Goal: Use online tool/utility: Utilize a website feature to perform a specific function

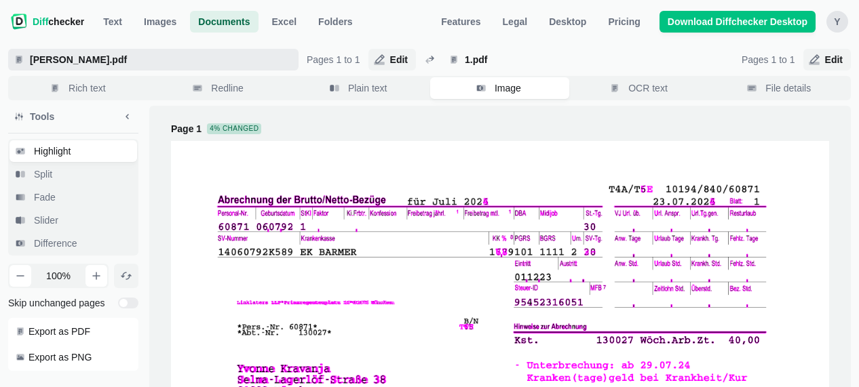
click at [89, 58] on span "[PERSON_NAME].pdf" at bounding box center [160, 60] width 266 height 14
click at [89, 58] on input "[PERSON_NAME].pdf" at bounding box center [153, 60] width 290 height 22
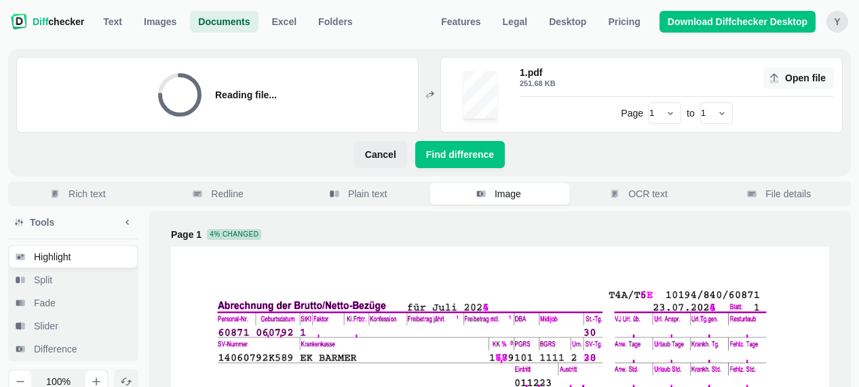
select select "2"
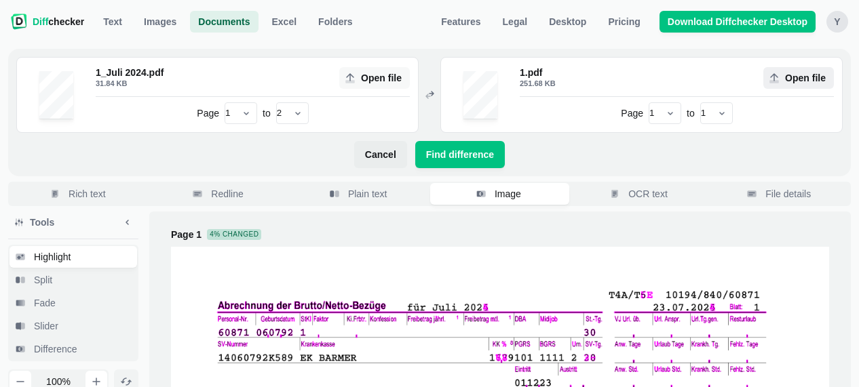
click at [805, 78] on span "Open file" at bounding box center [805, 78] width 46 height 14
click at [805, 78] on input "Open file" at bounding box center [798, 78] width 71 height 22
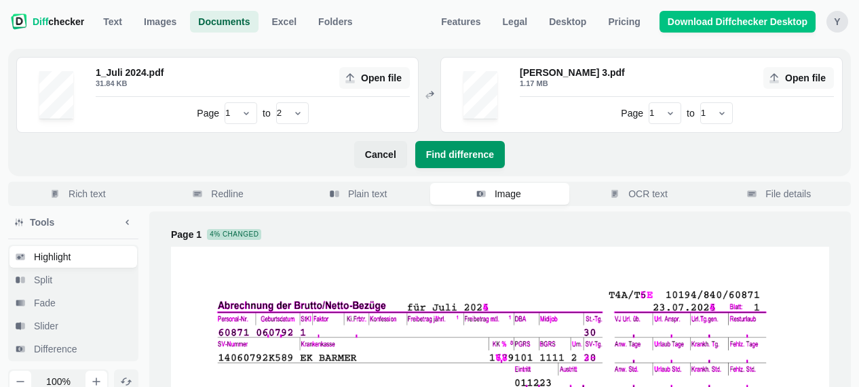
click at [446, 155] on span "Find difference" at bounding box center [459, 155] width 73 height 14
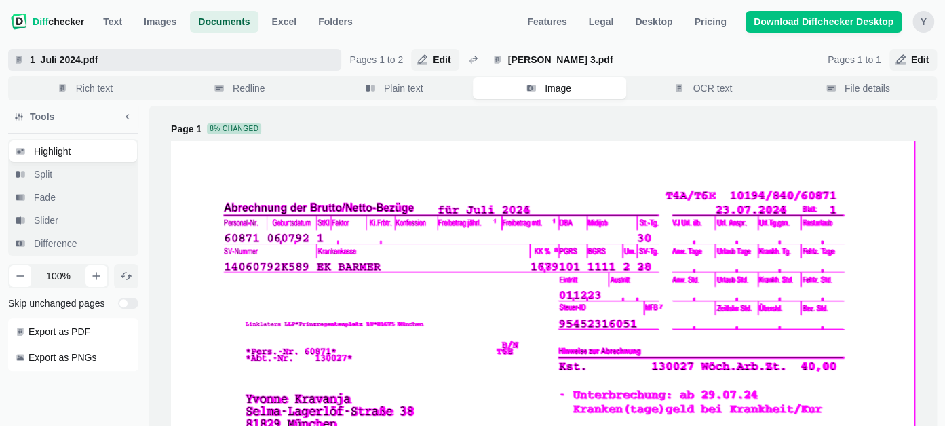
click at [98, 56] on span "1_Juli 2024.pdf" at bounding box center [181, 60] width 309 height 14
click at [98, 56] on input "1_Juli 2024.pdf" at bounding box center [174, 60] width 333 height 22
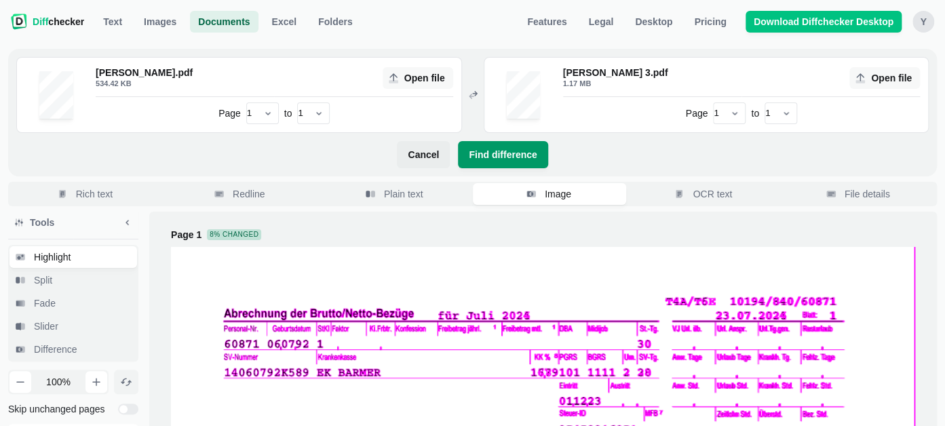
click at [497, 156] on span "Find difference" at bounding box center [502, 155] width 73 height 14
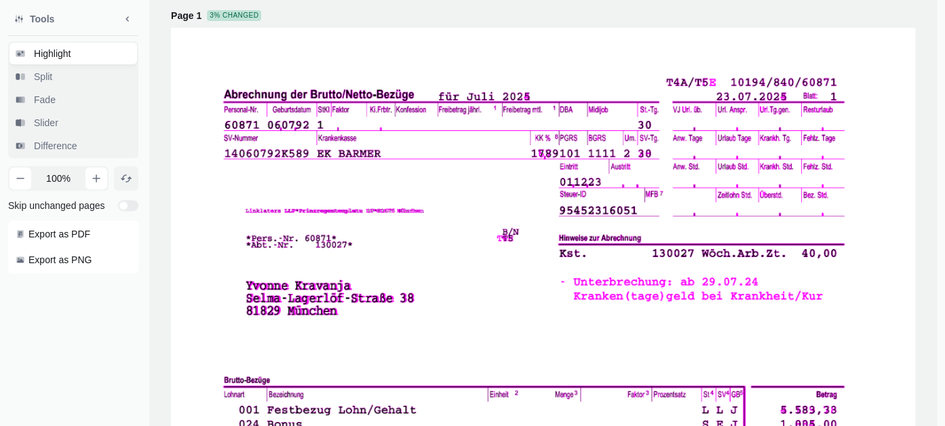
scroll to position [109, 0]
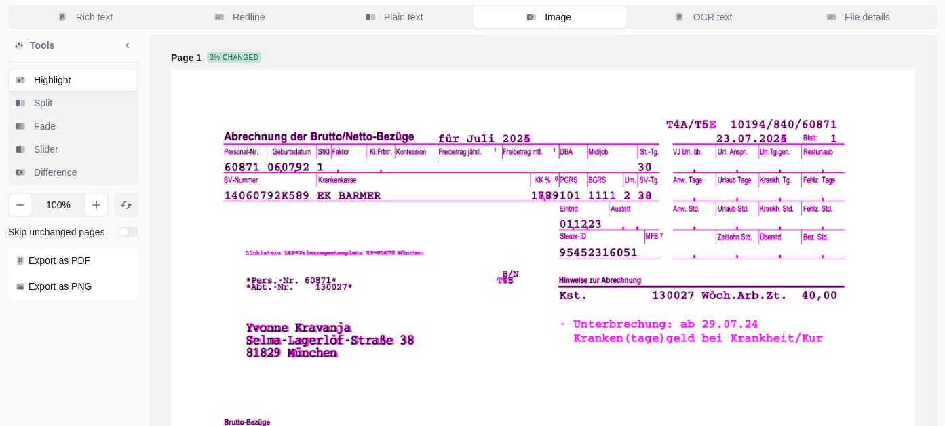
scroll to position [0, 0]
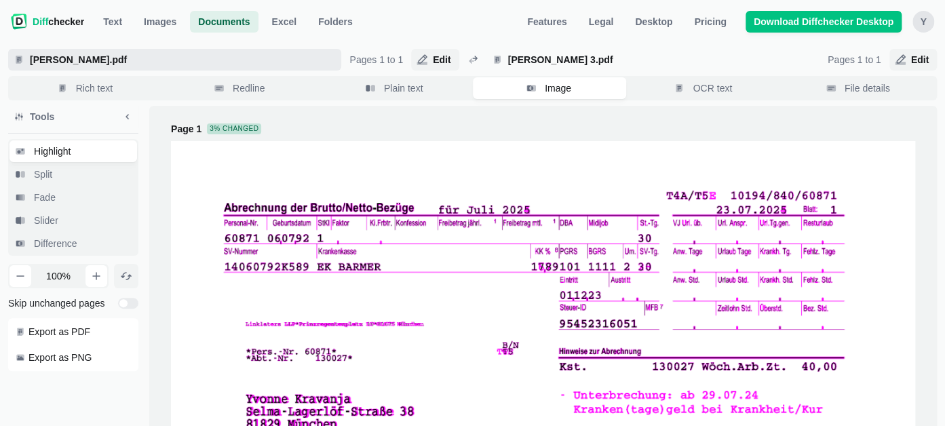
click at [163, 67] on span "[PERSON_NAME].pdf" at bounding box center [174, 60] width 333 height 22
click at [163, 67] on input "[PERSON_NAME].pdf" at bounding box center [174, 60] width 333 height 22
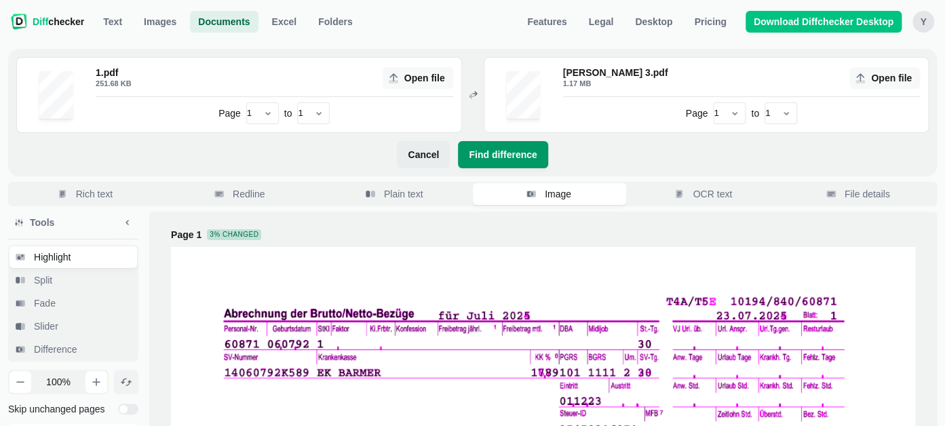
click at [483, 150] on span "Find difference" at bounding box center [502, 155] width 73 height 14
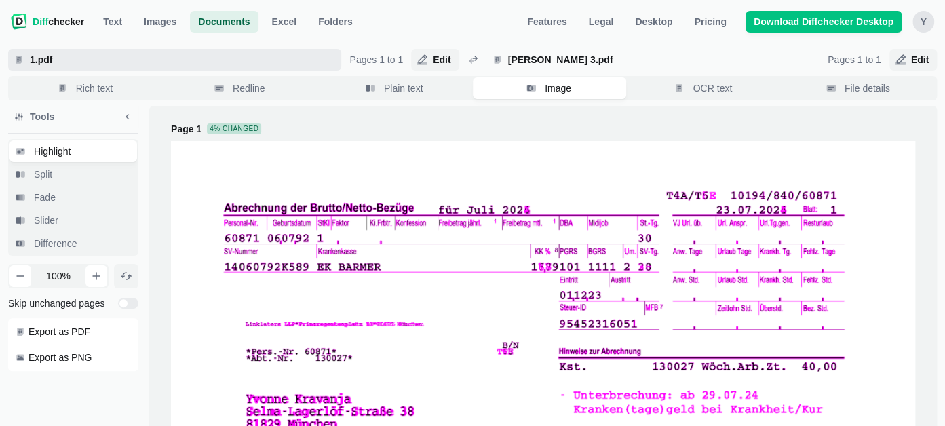
click at [231, 70] on span "1.pdf" at bounding box center [174, 60] width 333 height 22
click at [231, 70] on input "1.pdf" at bounding box center [174, 60] width 333 height 22
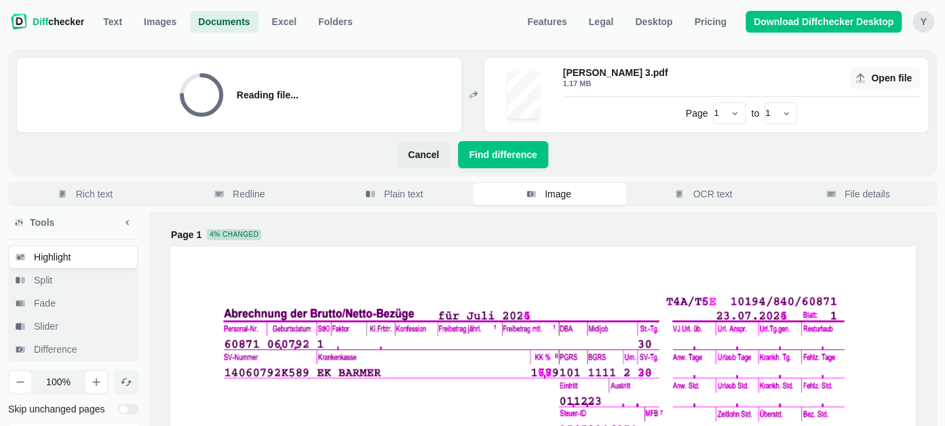
select select "2"
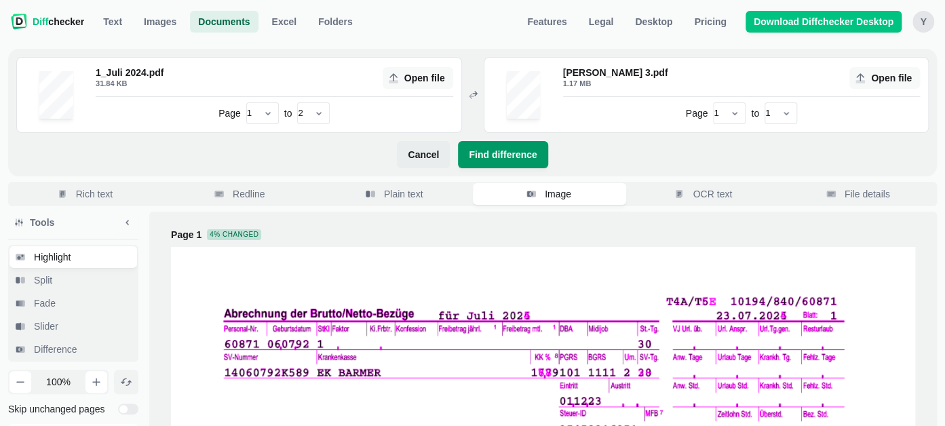
click at [487, 161] on button "Find difference" at bounding box center [503, 154] width 90 height 27
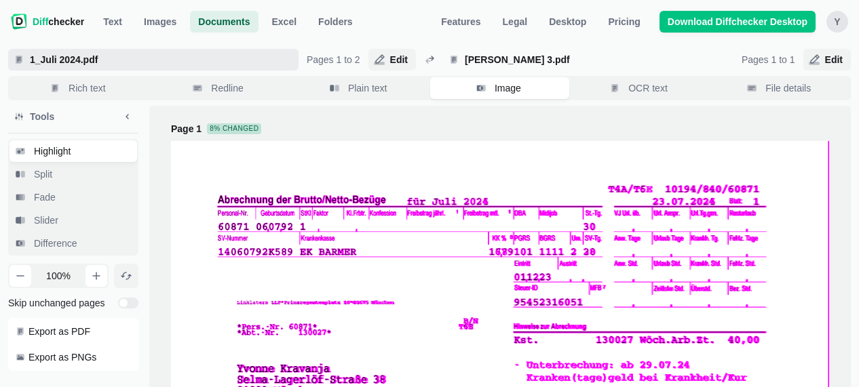
click at [90, 64] on span "1_Juli 2024.pdf" at bounding box center [160, 60] width 266 height 14
click at [90, 64] on input "1_Juli 2024.pdf" at bounding box center [153, 60] width 290 height 22
click at [130, 53] on span "1_Juli 2024.pdf" at bounding box center [160, 60] width 266 height 14
click at [130, 53] on input "1_Juli 2024.pdf" at bounding box center [153, 60] width 290 height 22
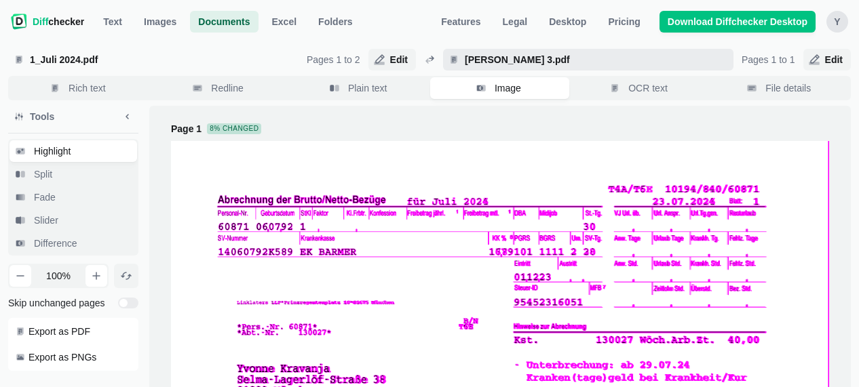
click at [470, 61] on span "[PERSON_NAME] 3.pdf" at bounding box center [595, 60] width 266 height 14
click at [470, 61] on 3\ "[PERSON_NAME] 3.pdf" at bounding box center [588, 60] width 290 height 22
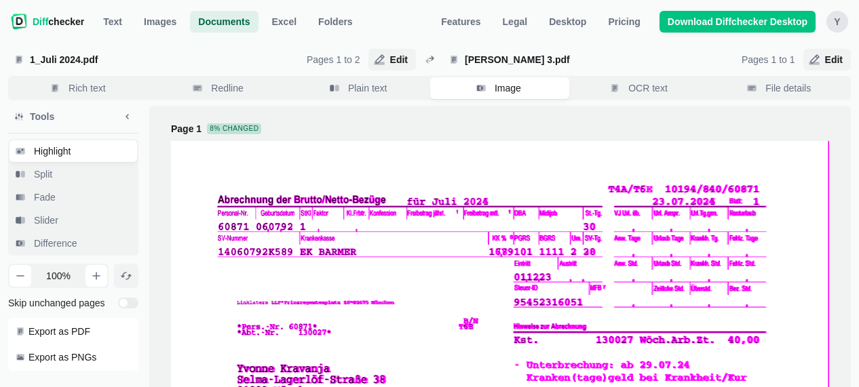
select select "2"
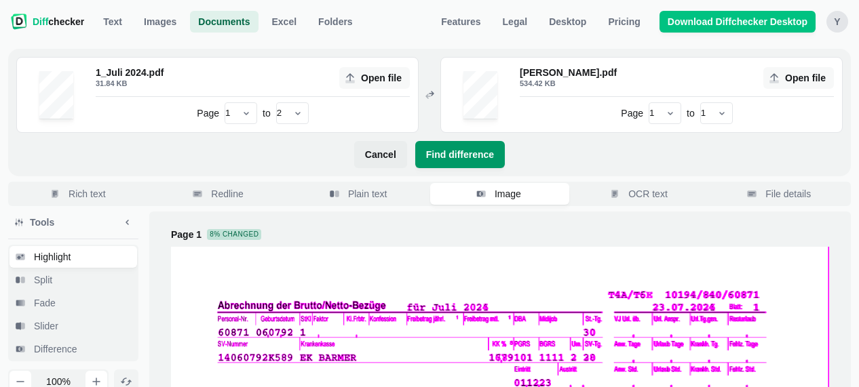
click at [466, 146] on button "Find difference" at bounding box center [460, 154] width 90 height 27
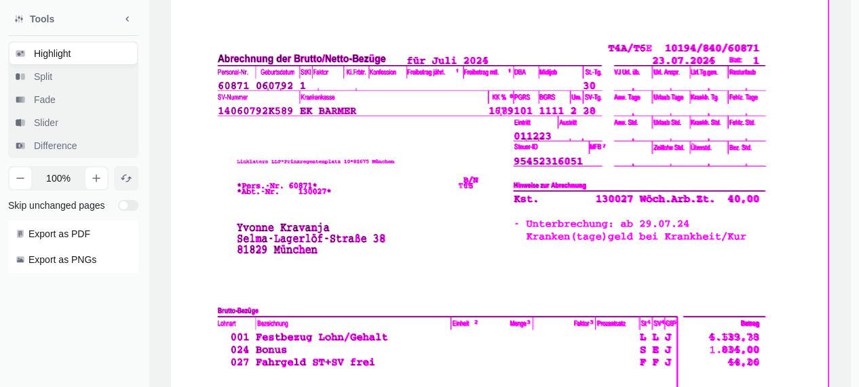
scroll to position [71, 0]
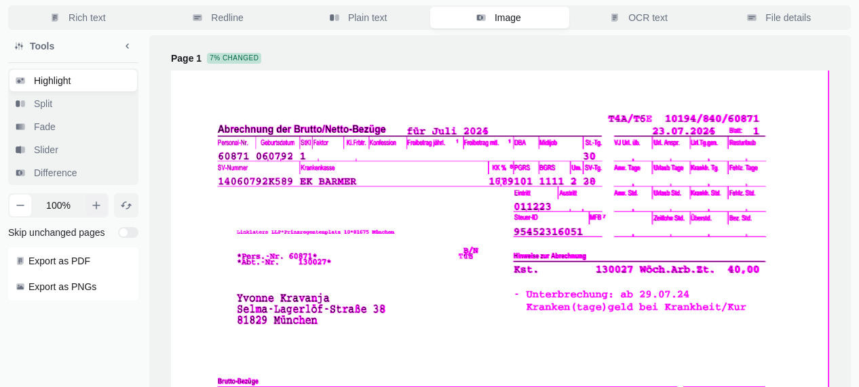
click at [94, 206] on icon "button" at bounding box center [96, 205] width 7 height 7
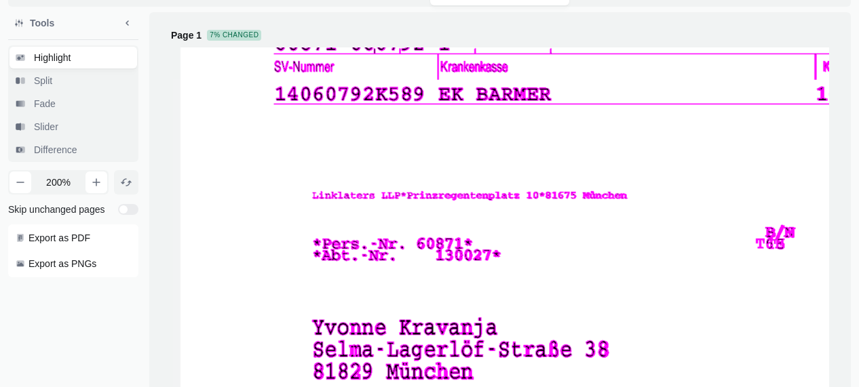
drag, startPoint x: 277, startPoint y: 119, endPoint x: 612, endPoint y: 393, distance: 432.4
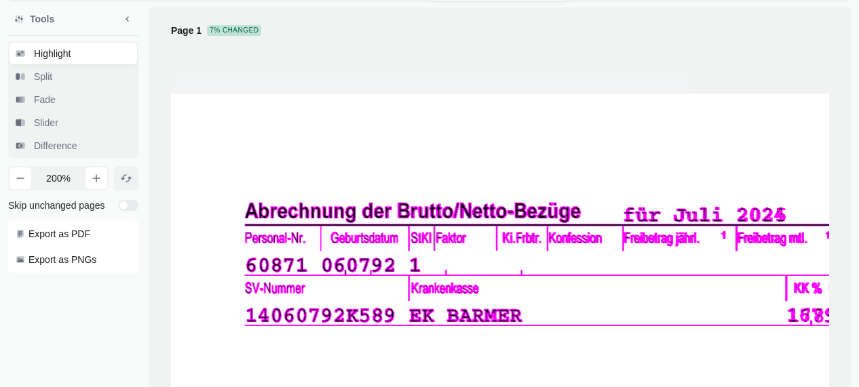
drag, startPoint x: 403, startPoint y: 142, endPoint x: 380, endPoint y: 359, distance: 218.3
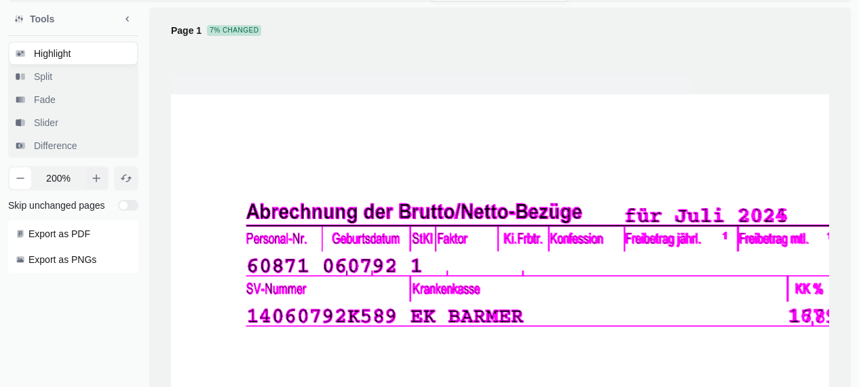
click at [92, 180] on icon "button" at bounding box center [96, 178] width 11 height 11
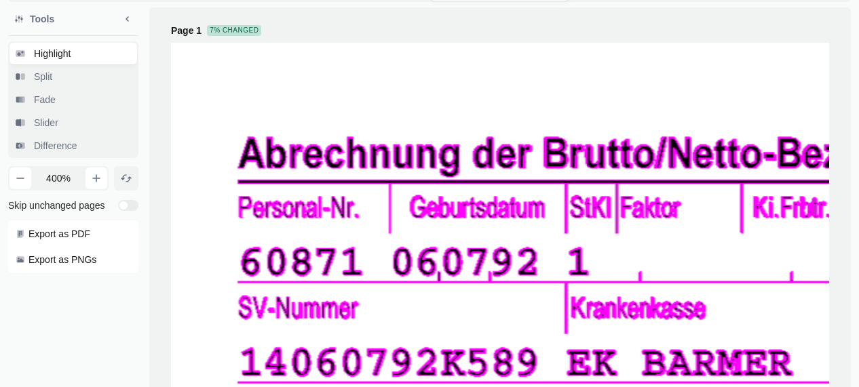
drag, startPoint x: 212, startPoint y: 118, endPoint x: 465, endPoint y: 374, distance: 359.7
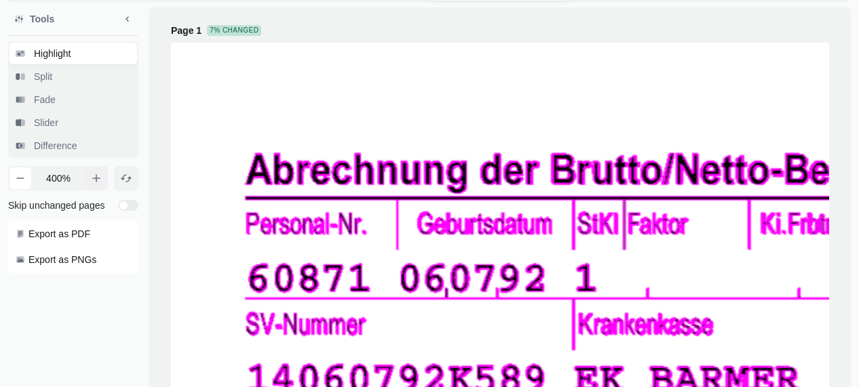
click at [99, 172] on button "button" at bounding box center [96, 179] width 22 height 22
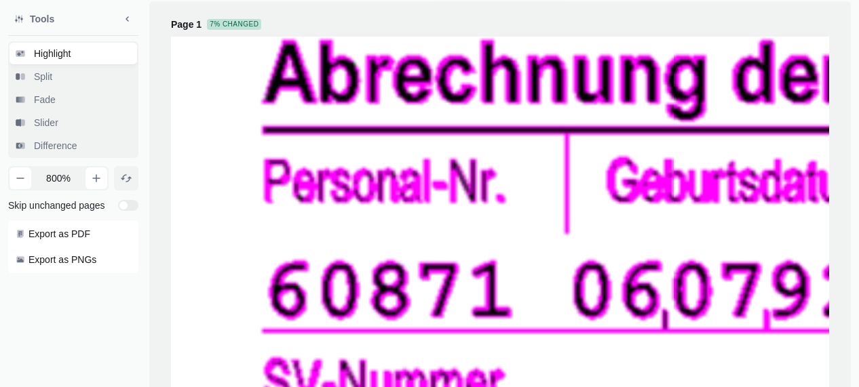
drag, startPoint x: 232, startPoint y: 125, endPoint x: 499, endPoint y: 374, distance: 364.7
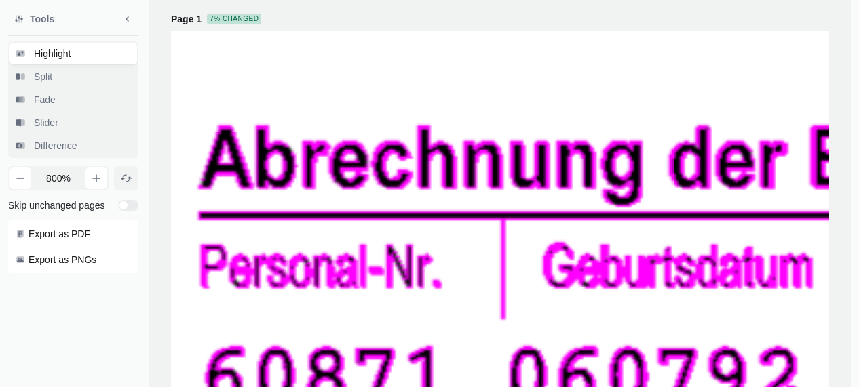
drag, startPoint x: 441, startPoint y: 211, endPoint x: 195, endPoint y: 243, distance: 247.7
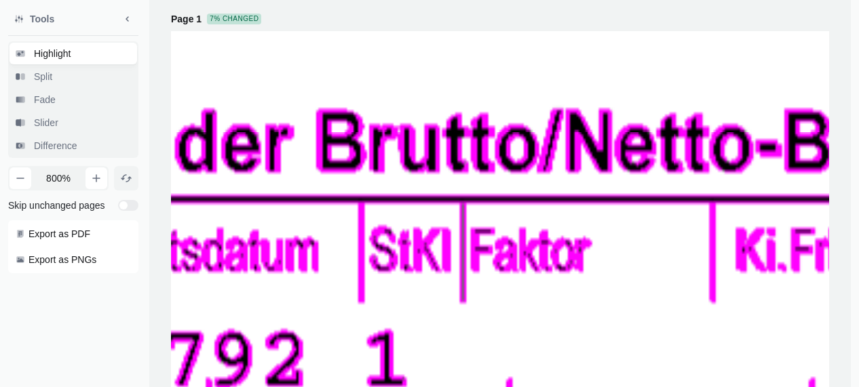
drag, startPoint x: 671, startPoint y: 194, endPoint x: 372, endPoint y: 210, distance: 298.8
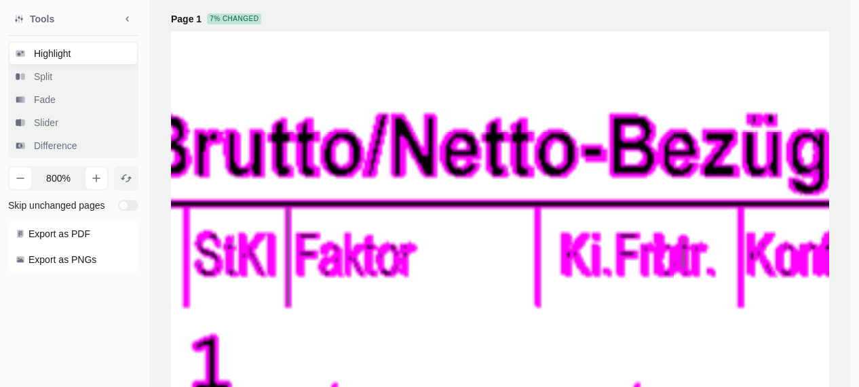
drag, startPoint x: 579, startPoint y: 218, endPoint x: 413, endPoint y: 221, distance: 165.5
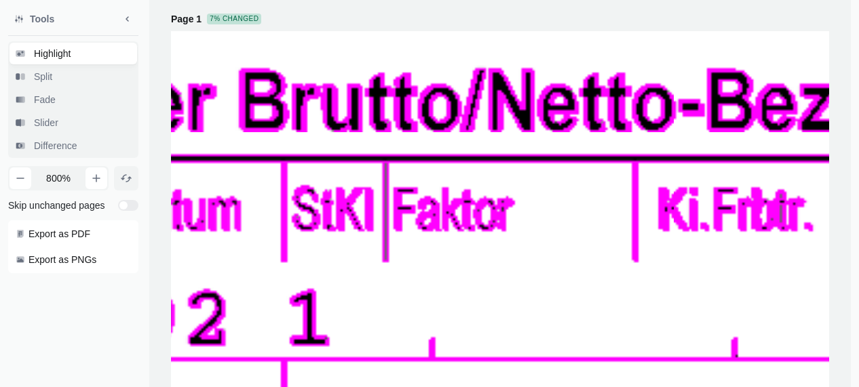
drag, startPoint x: 596, startPoint y: 222, endPoint x: 696, endPoint y: 184, distance: 106.5
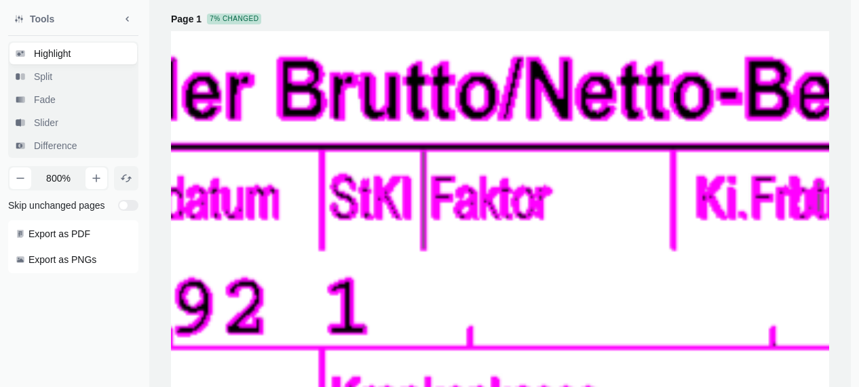
drag, startPoint x: 370, startPoint y: 220, endPoint x: 366, endPoint y: 210, distance: 10.7
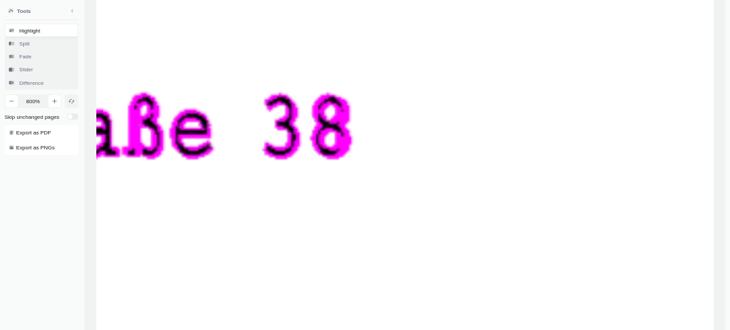
scroll to position [537, 0]
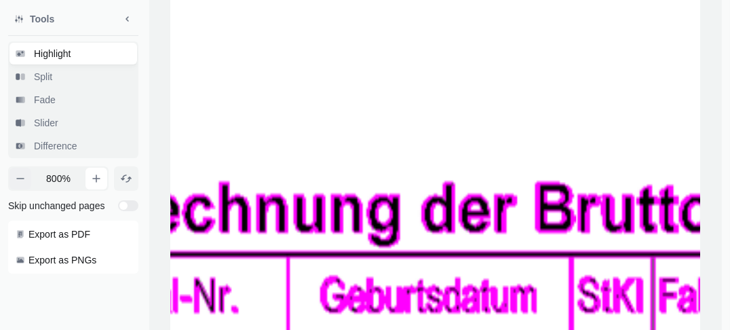
click at [24, 188] on button "button" at bounding box center [20, 179] width 22 height 22
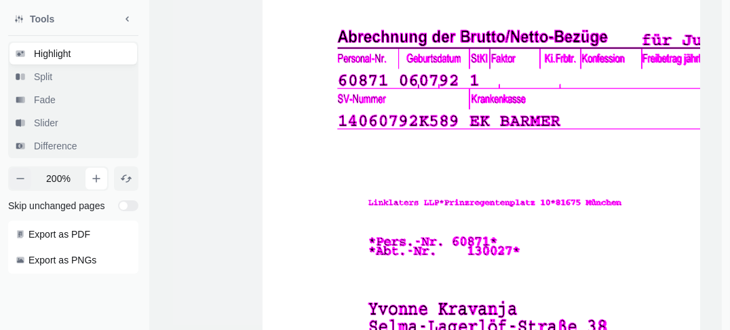
click at [24, 188] on button "button" at bounding box center [20, 179] width 22 height 22
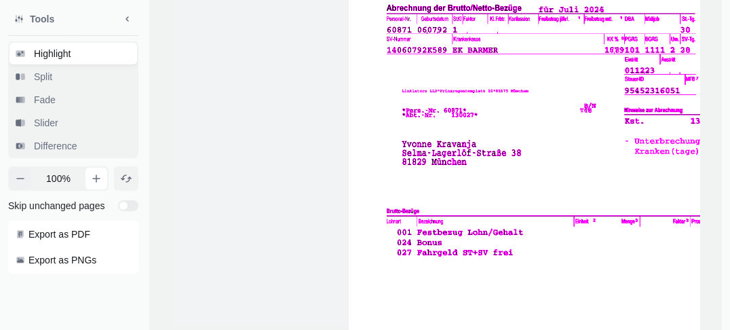
click at [24, 188] on button "button" at bounding box center [20, 179] width 22 height 22
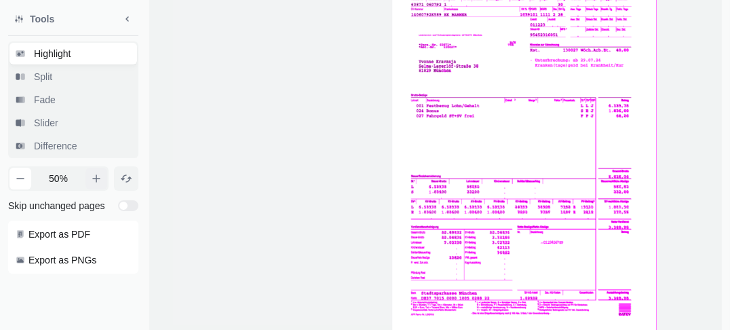
click at [96, 184] on icon "button" at bounding box center [96, 178] width 11 height 11
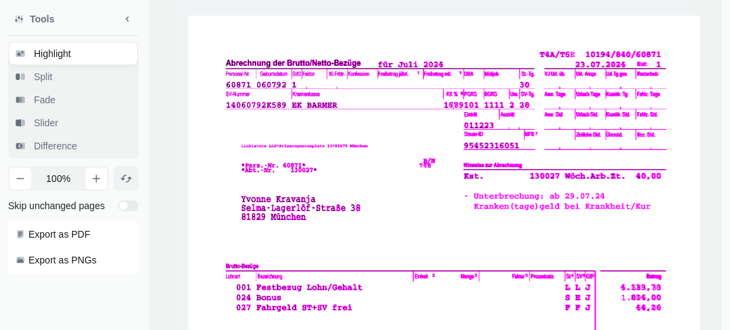
drag, startPoint x: 485, startPoint y: 183, endPoint x: 343, endPoint y: 234, distance: 151.2
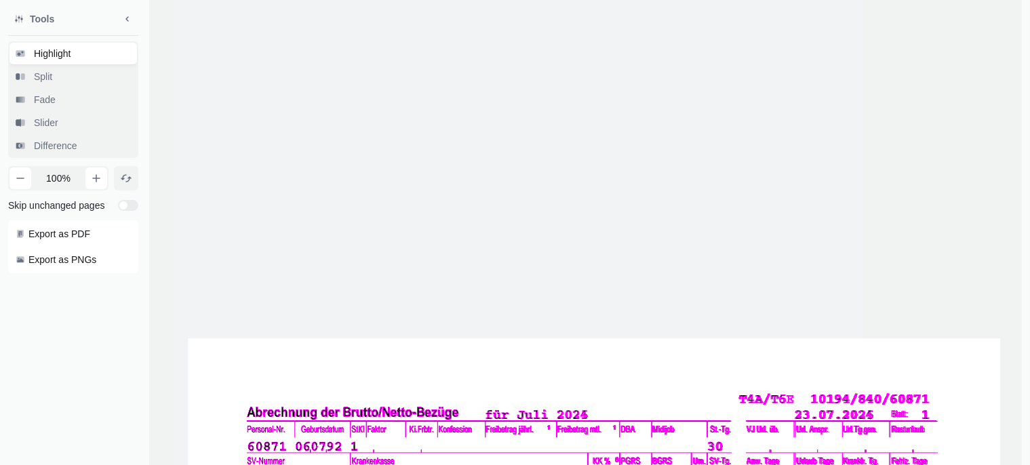
scroll to position [0, 0]
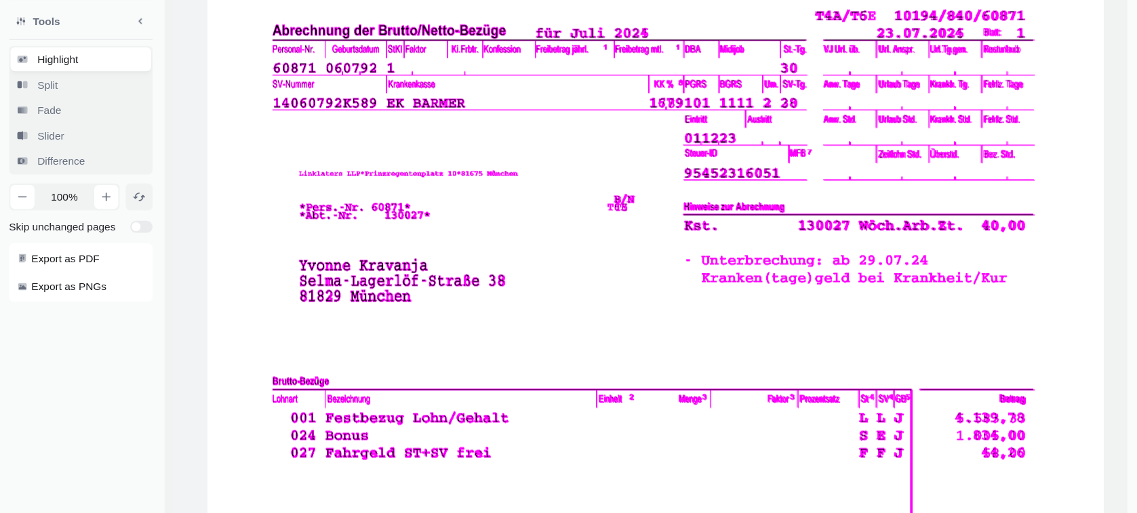
scroll to position [572, 0]
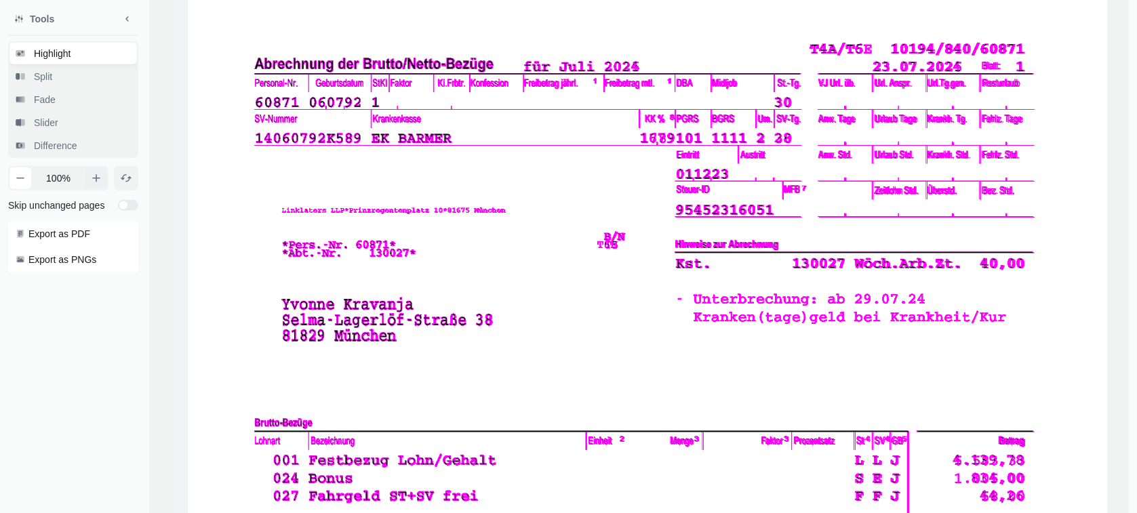
click at [100, 182] on icon "button" at bounding box center [96, 178] width 11 height 11
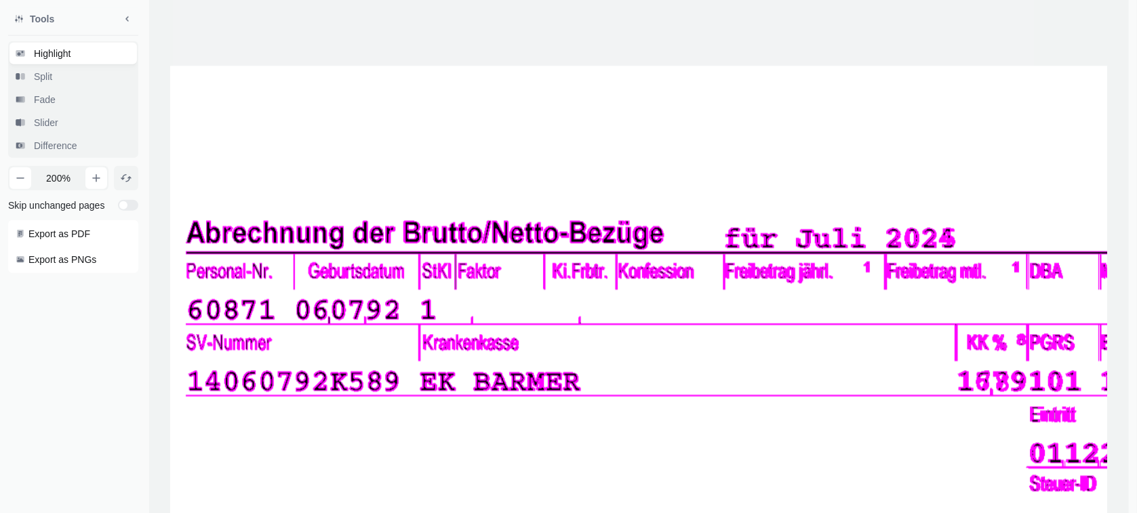
drag, startPoint x: 402, startPoint y: 102, endPoint x: 733, endPoint y: 447, distance: 478.2
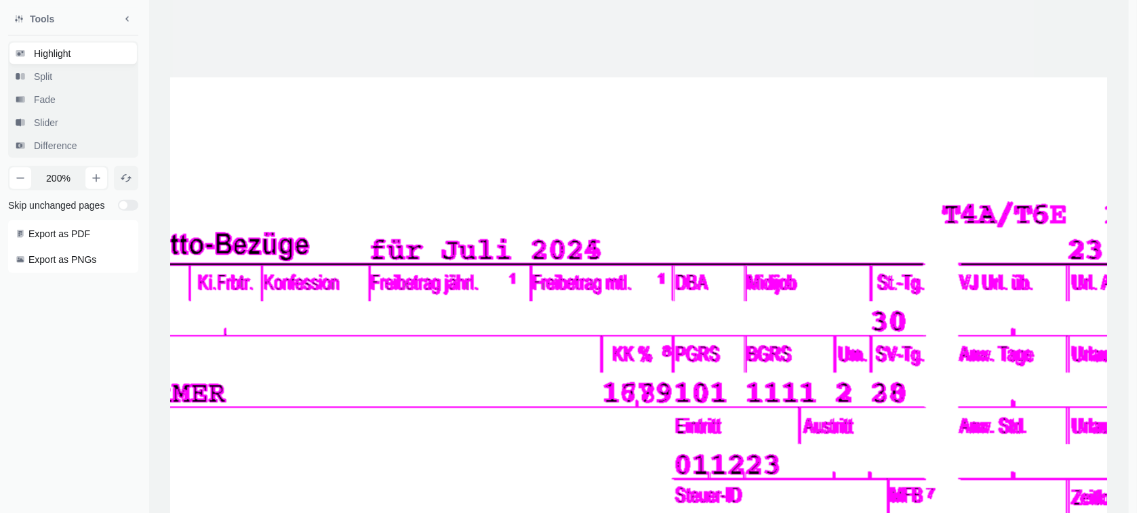
drag, startPoint x: 648, startPoint y: 327, endPoint x: 258, endPoint y: 314, distance: 390.2
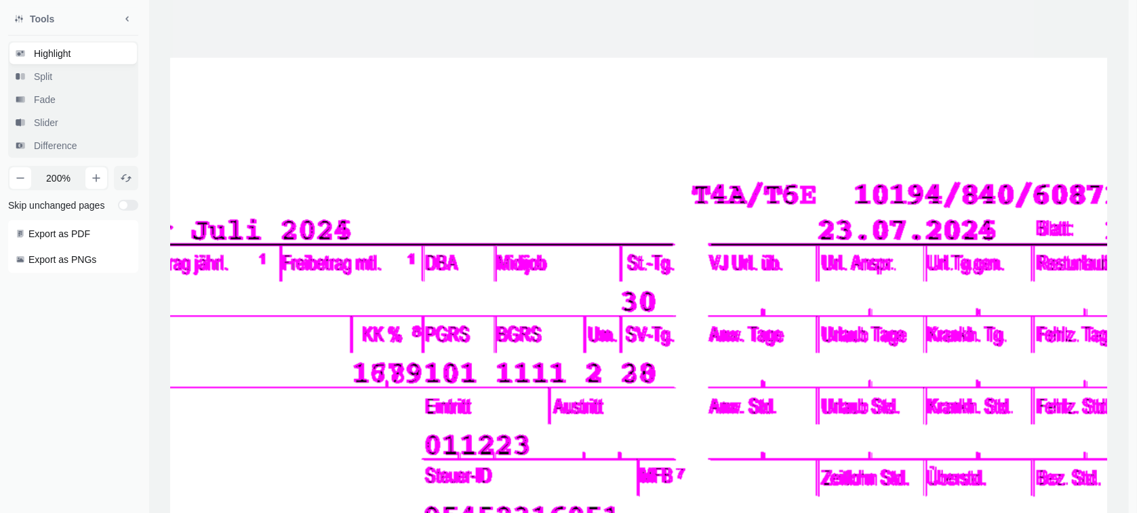
drag, startPoint x: 426, startPoint y: 307, endPoint x: 267, endPoint y: 309, distance: 158.7
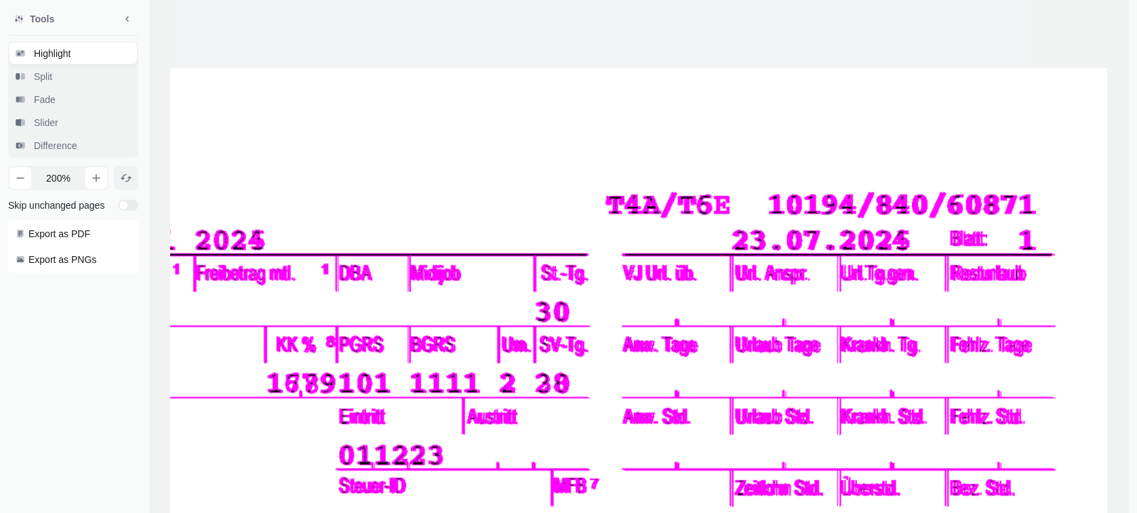
drag, startPoint x: 506, startPoint y: 326, endPoint x: 575, endPoint y: 332, distance: 69.4
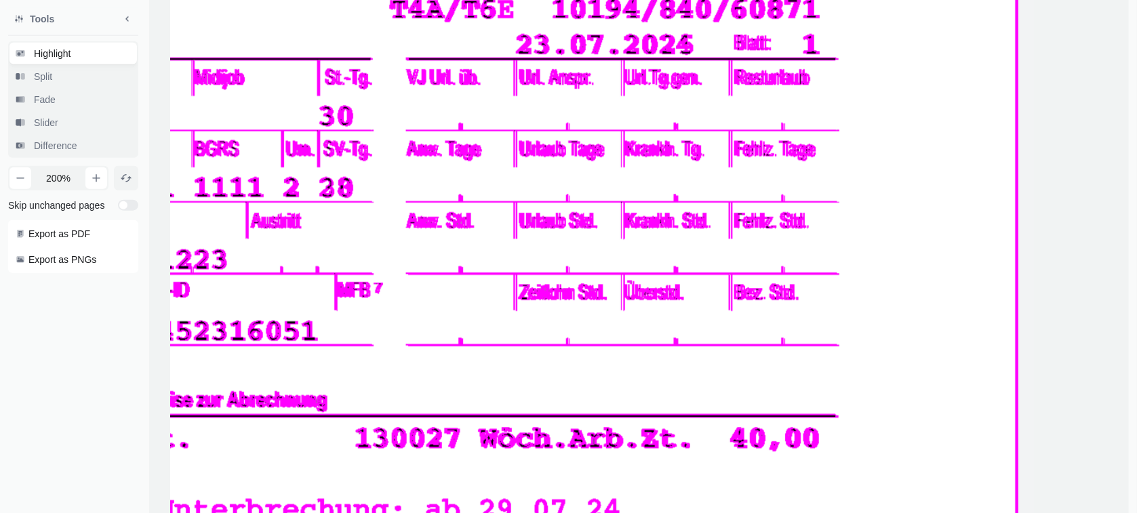
drag, startPoint x: 602, startPoint y: 388, endPoint x: 445, endPoint y: 208, distance: 238.9
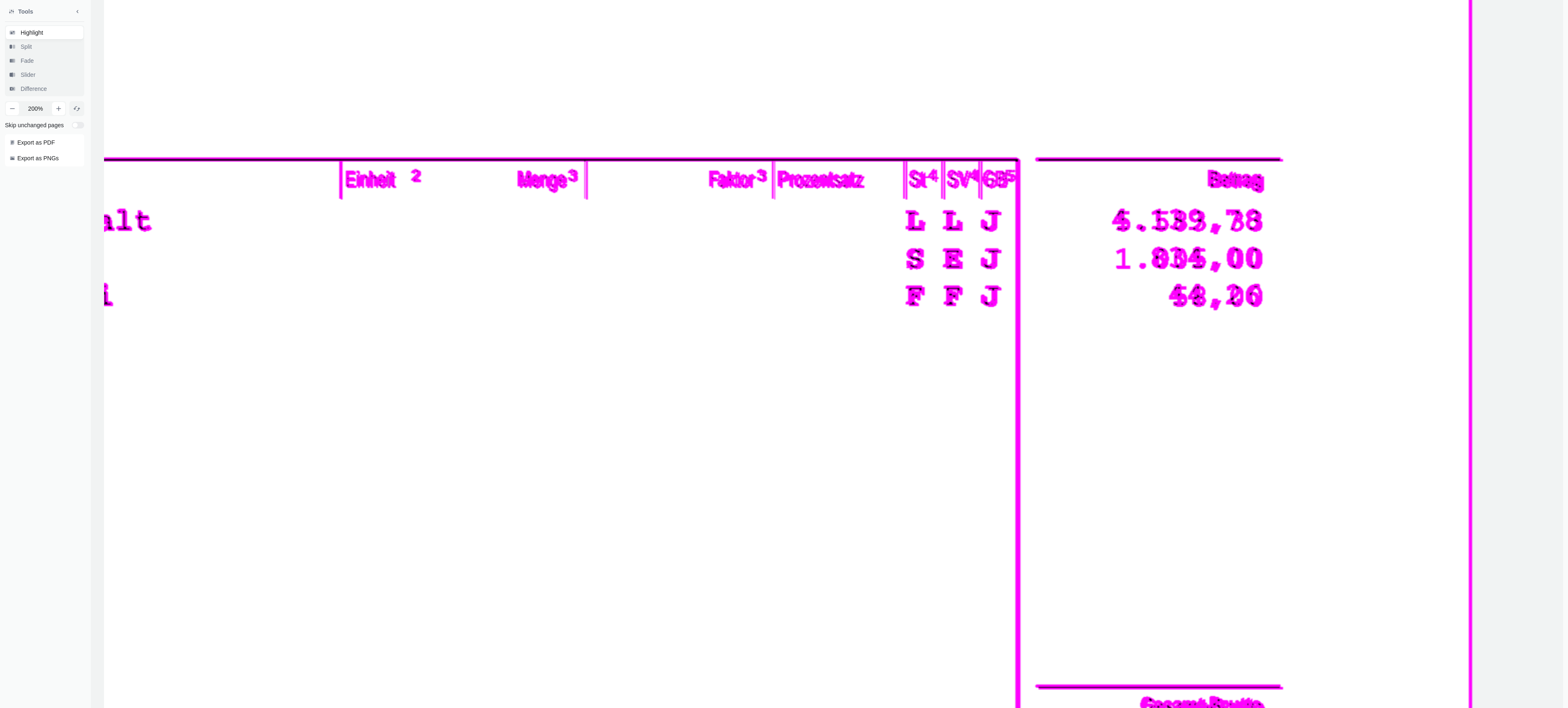
scroll to position [589, 0]
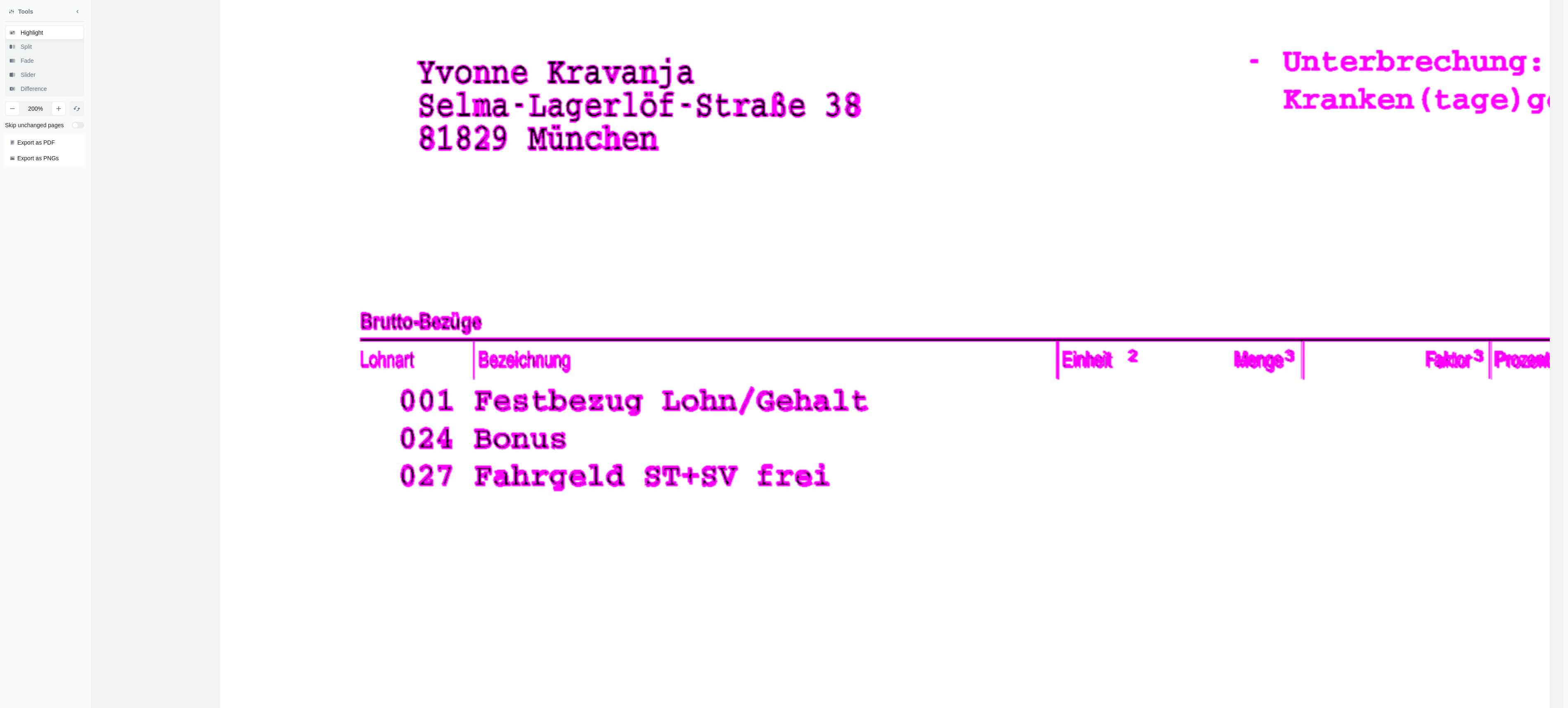
drag, startPoint x: 509, startPoint y: 480, endPoint x: 1226, endPoint y: 482, distance: 717.0
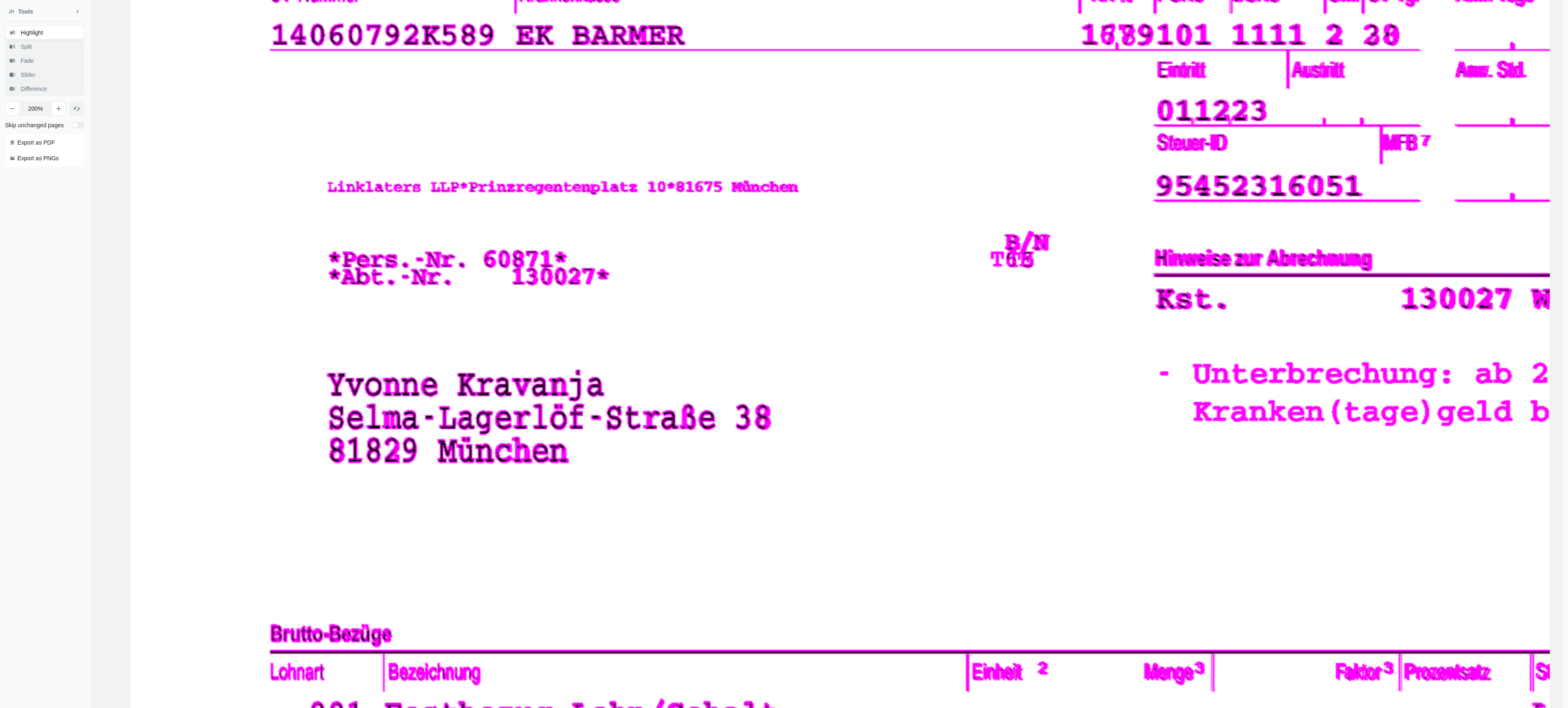
drag, startPoint x: 637, startPoint y: 238, endPoint x: 574, endPoint y: 482, distance: 252.0
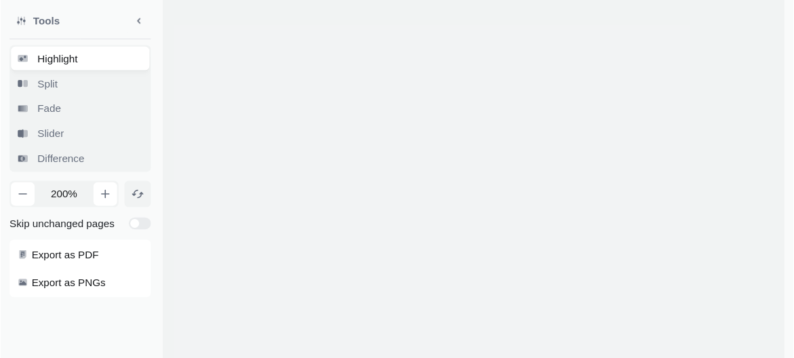
scroll to position [0, 0]
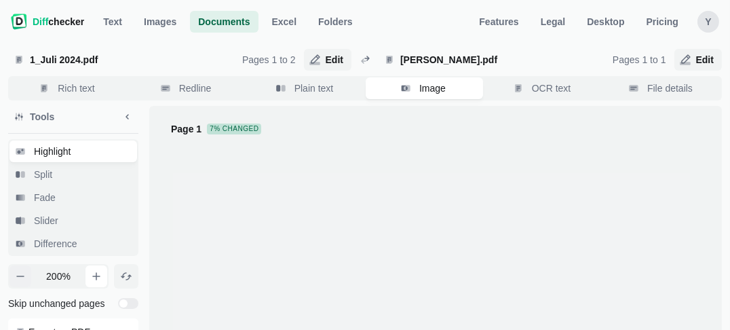
click at [18, 274] on icon "button" at bounding box center [20, 276] width 11 height 11
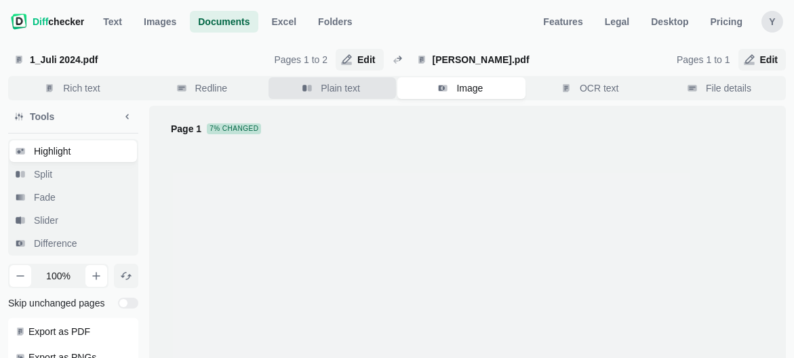
click at [364, 94] on button "Plain text" at bounding box center [333, 88] width 128 height 22
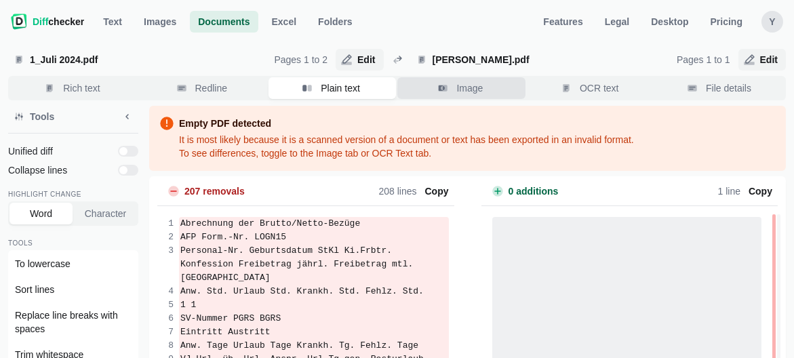
click at [452, 85] on button "Image" at bounding box center [461, 88] width 128 height 22
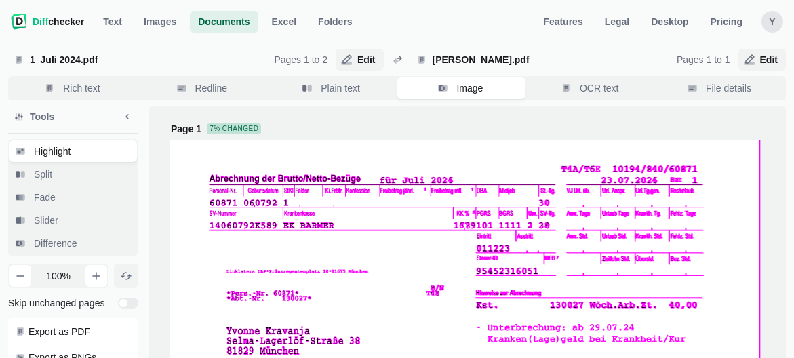
drag, startPoint x: 560, startPoint y: 61, endPoint x: 321, endPoint y: 176, distance: 265.1
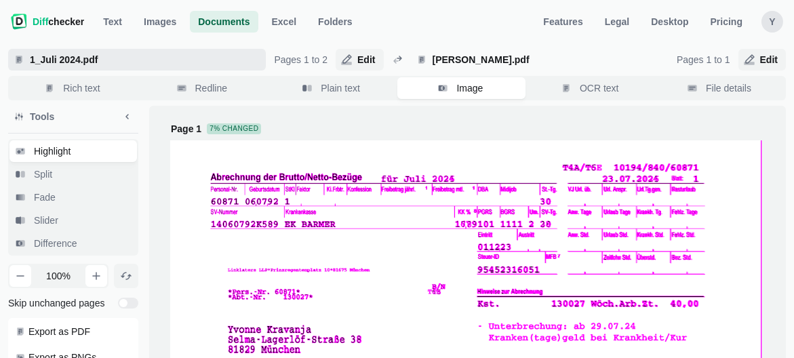
click at [92, 58] on span "1_Juli 2024.pdf" at bounding box center [143, 60] width 233 height 14
click at [92, 58] on input "1_Juli 2024.pdf" at bounding box center [137, 60] width 258 height 22
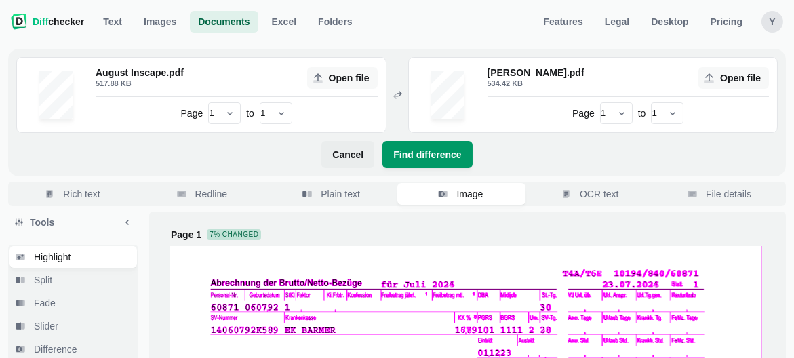
click at [417, 151] on span "Find difference" at bounding box center [427, 155] width 73 height 14
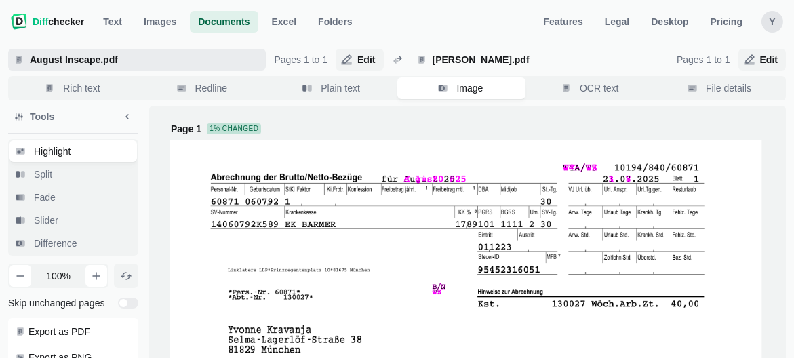
click at [82, 64] on span "August Inscape.pdf" at bounding box center [143, 60] width 233 height 14
click at [82, 64] on input "August Inscape.pdf" at bounding box center [137, 60] width 258 height 22
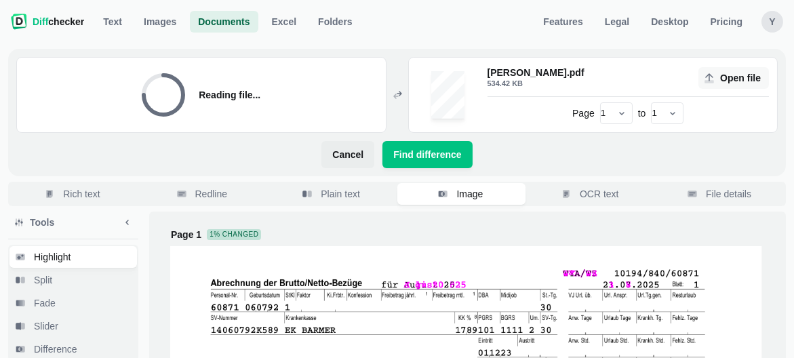
select select "2"
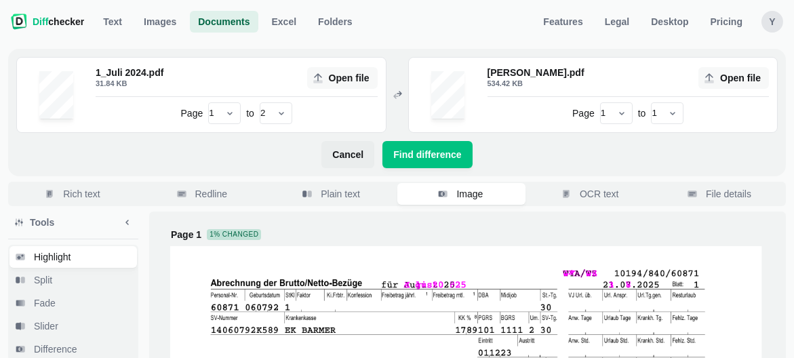
click at [415, 140] on div "1_Juli 2024.pdf 31.84 KB Open file Page 1 2 to 1 2 [PERSON_NAME].pdf 534.42 KB …" at bounding box center [397, 113] width 778 height 128
click at [414, 147] on button "Find difference" at bounding box center [428, 154] width 90 height 27
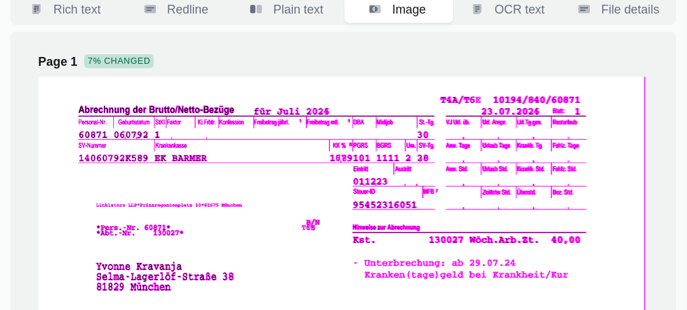
scroll to position [71, 0]
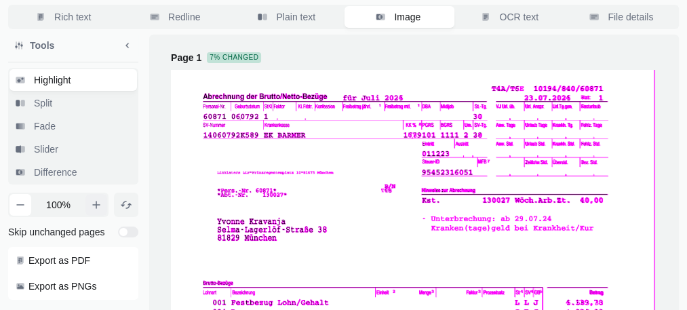
click at [95, 201] on icon "button" at bounding box center [96, 204] width 11 height 11
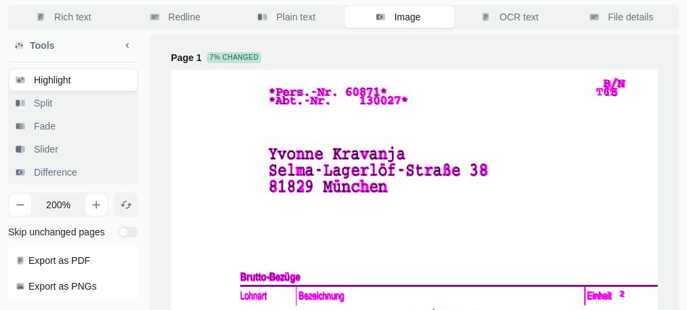
drag, startPoint x: 220, startPoint y: 159, endPoint x: 470, endPoint y: 303, distance: 288.6
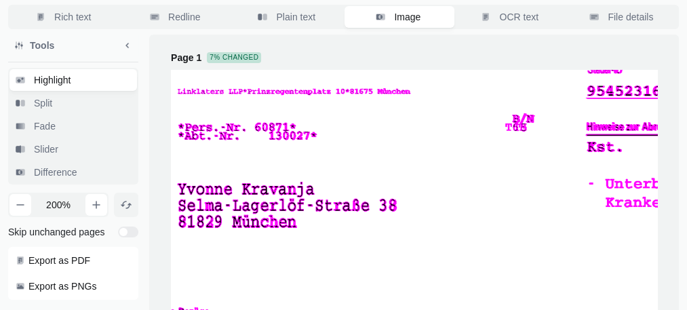
drag, startPoint x: 450, startPoint y: 193, endPoint x: 357, endPoint y: 208, distance: 94.1
click at [98, 203] on icon "button" at bounding box center [96, 204] width 11 height 11
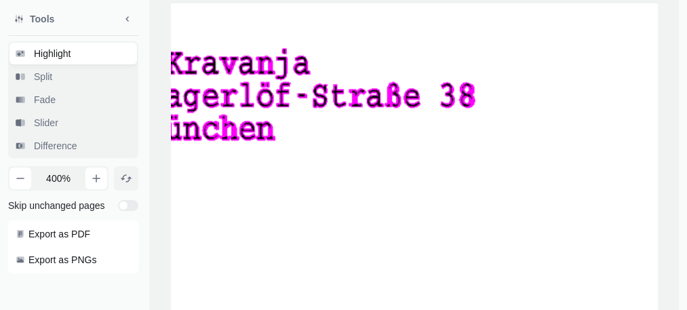
drag, startPoint x: 231, startPoint y: 178, endPoint x: 330, endPoint y: 328, distance: 179.3
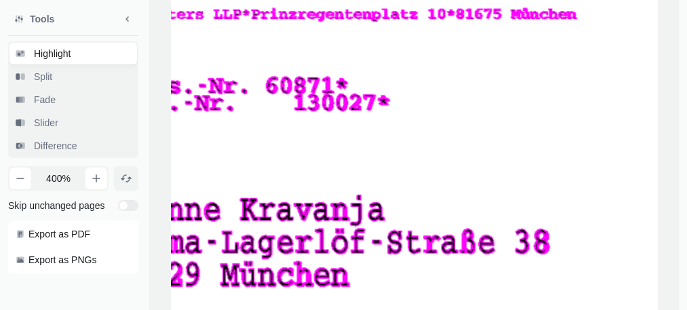
drag, startPoint x: 270, startPoint y: 166, endPoint x: 337, endPoint y: 291, distance: 141.7
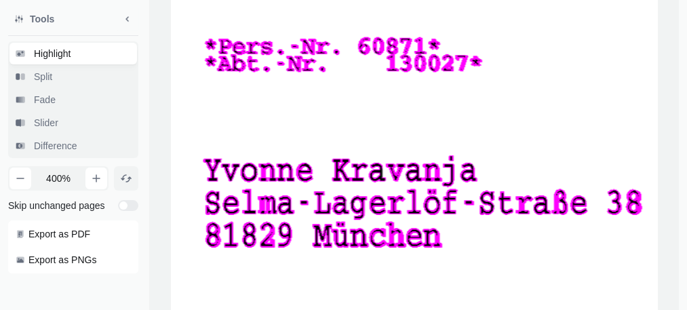
drag, startPoint x: 280, startPoint y: 115, endPoint x: 372, endPoint y: 73, distance: 100.8
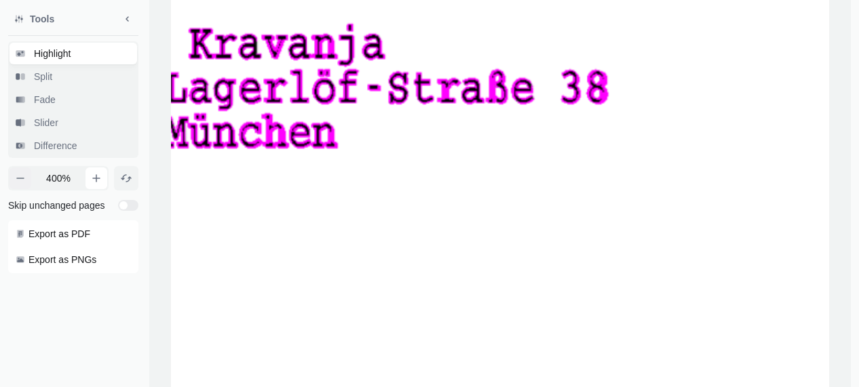
click at [17, 178] on icon "button" at bounding box center [20, 178] width 7 height 0
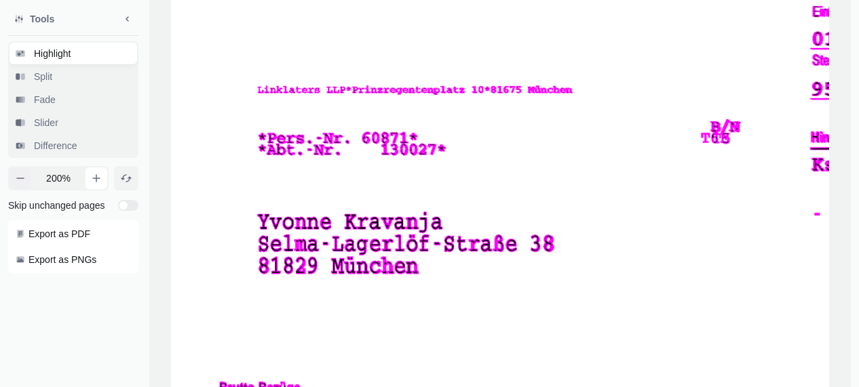
click at [17, 178] on icon "button" at bounding box center [20, 178] width 7 height 0
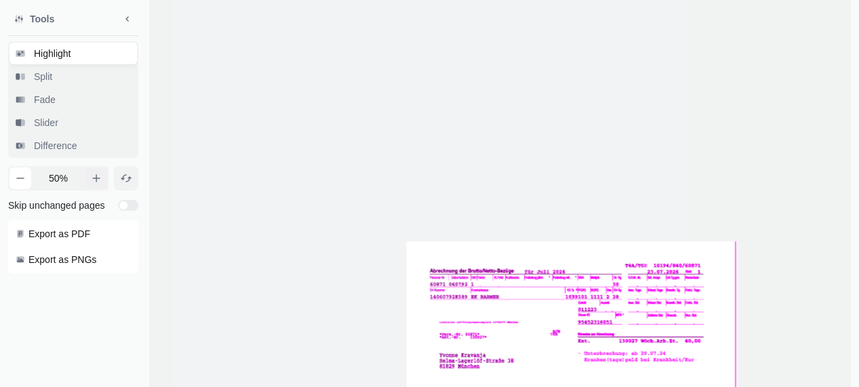
click at [97, 185] on button "button" at bounding box center [96, 179] width 22 height 22
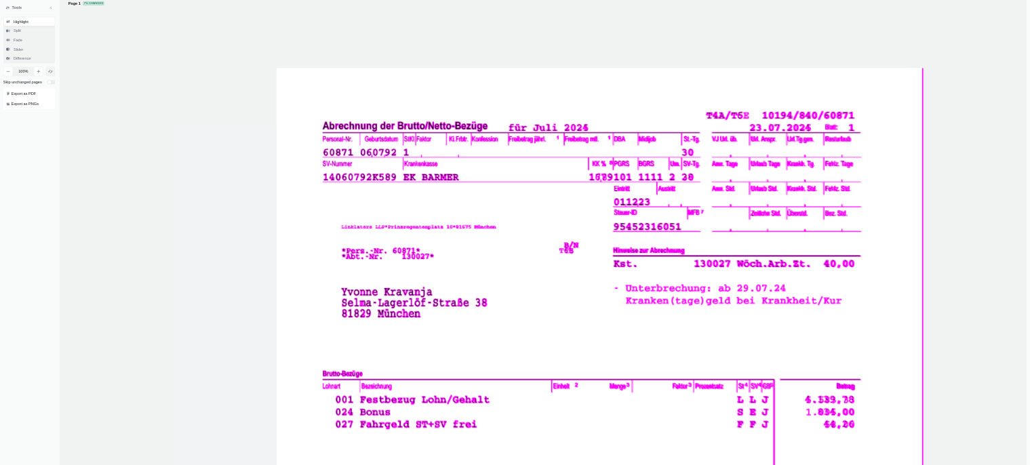
scroll to position [0, 0]
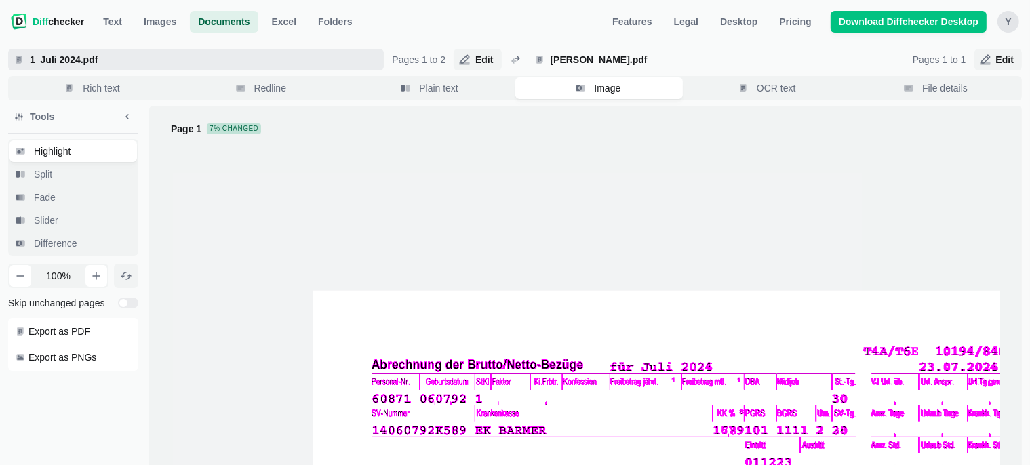
click at [171, 56] on span "1_Juli 2024.pdf" at bounding box center [202, 60] width 351 height 14
click at [171, 56] on input "1_Juli 2024.pdf" at bounding box center [196, 60] width 376 height 22
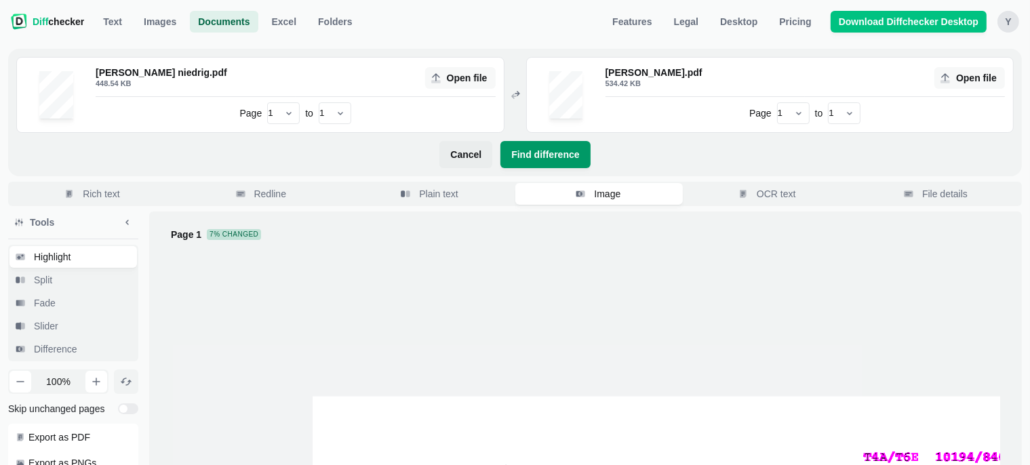
click at [558, 149] on span "Find difference" at bounding box center [545, 155] width 73 height 14
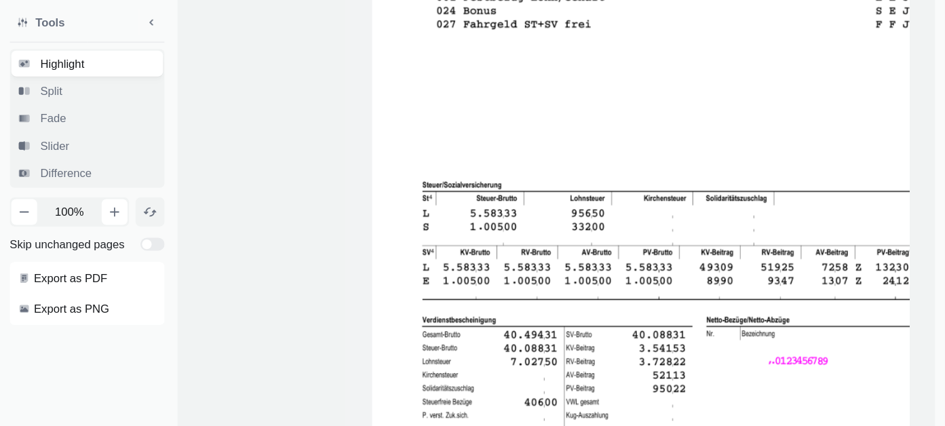
scroll to position [582, 0]
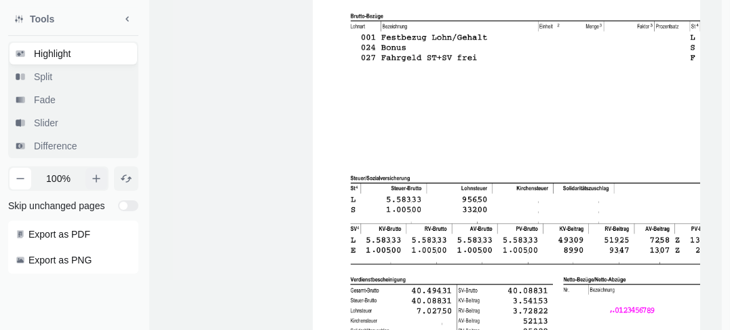
click at [90, 180] on button "button" at bounding box center [96, 179] width 22 height 22
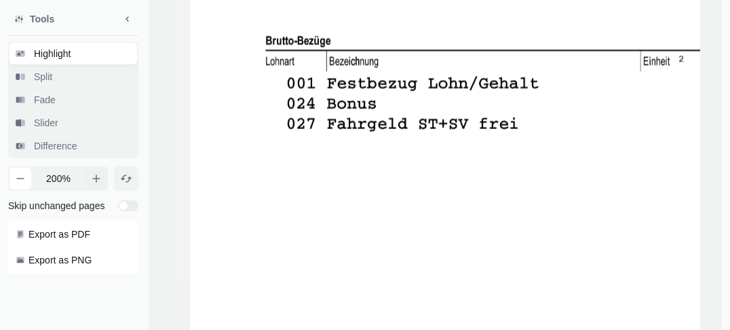
click at [90, 180] on button "button" at bounding box center [96, 179] width 22 height 22
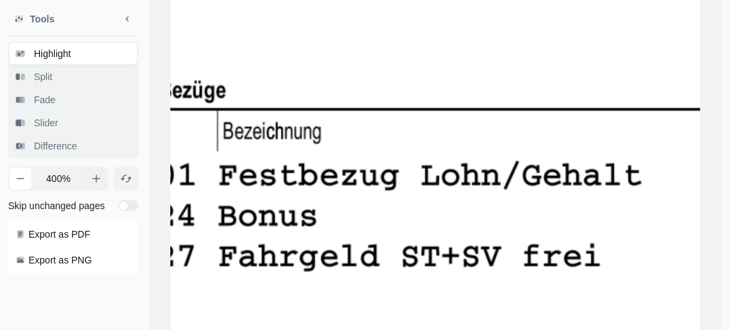
click at [93, 177] on icon "button" at bounding box center [96, 178] width 11 height 11
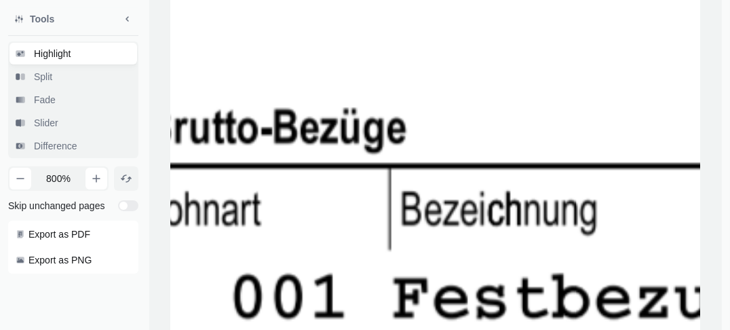
drag, startPoint x: 203, startPoint y: 204, endPoint x: 598, endPoint y: 142, distance: 399.6
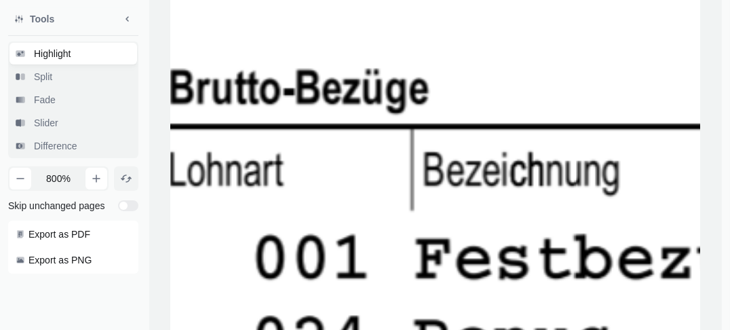
drag, startPoint x: 257, startPoint y: 182, endPoint x: 274, endPoint y: 144, distance: 41.6
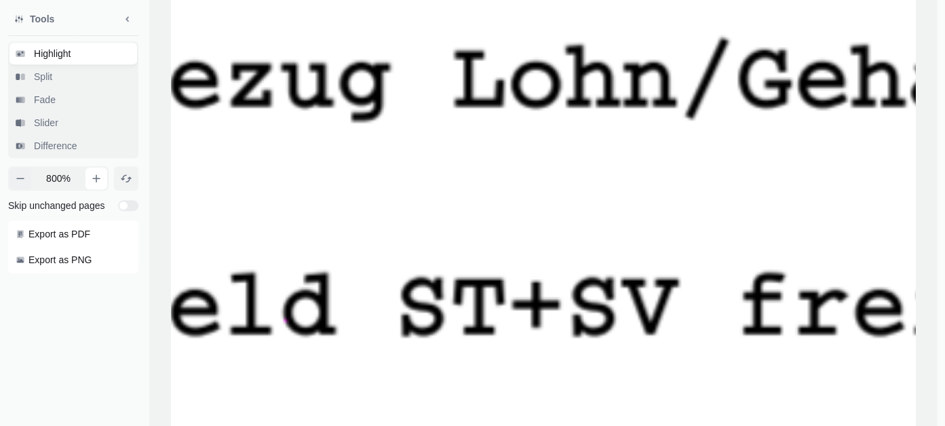
click at [15, 179] on icon "button" at bounding box center [20, 178] width 11 height 11
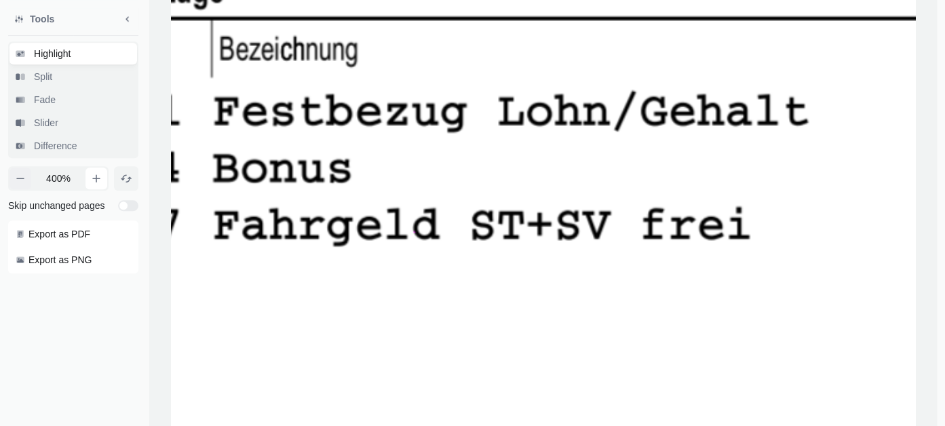
click at [15, 179] on icon "button" at bounding box center [20, 178] width 11 height 11
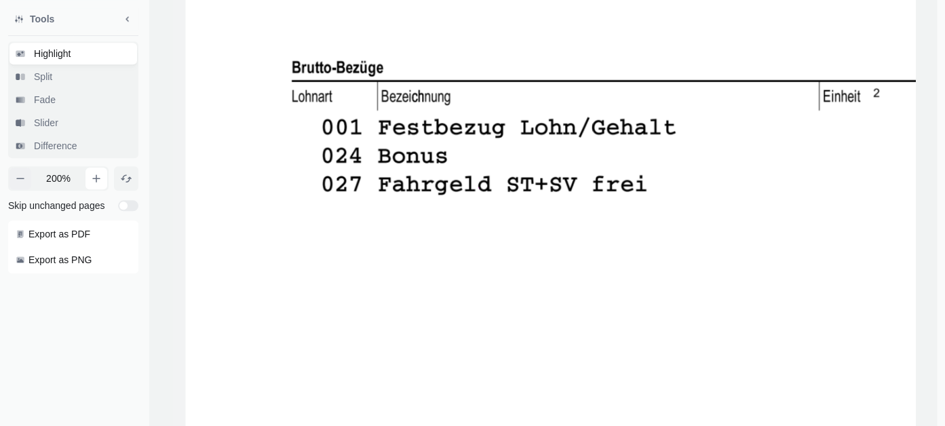
click at [15, 179] on icon "button" at bounding box center [20, 178] width 11 height 11
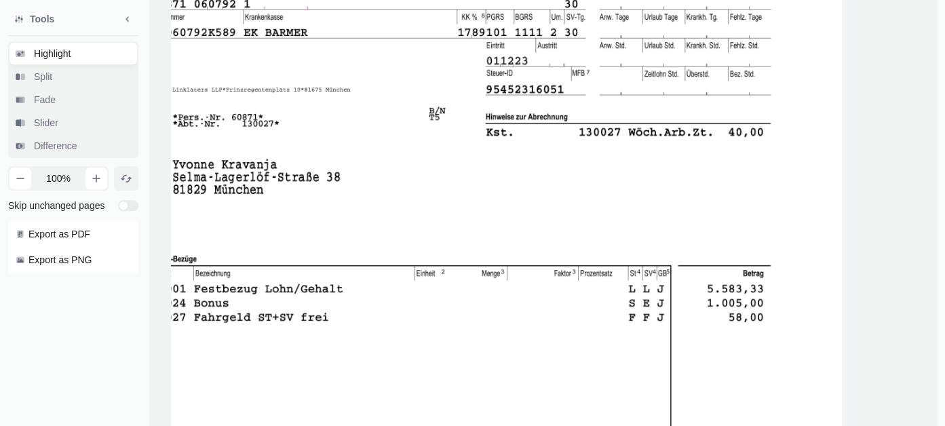
drag, startPoint x: 617, startPoint y: 180, endPoint x: 351, endPoint y: 334, distance: 307.5
click at [351, 334] on span at bounding box center [470, 433] width 744 height 1055
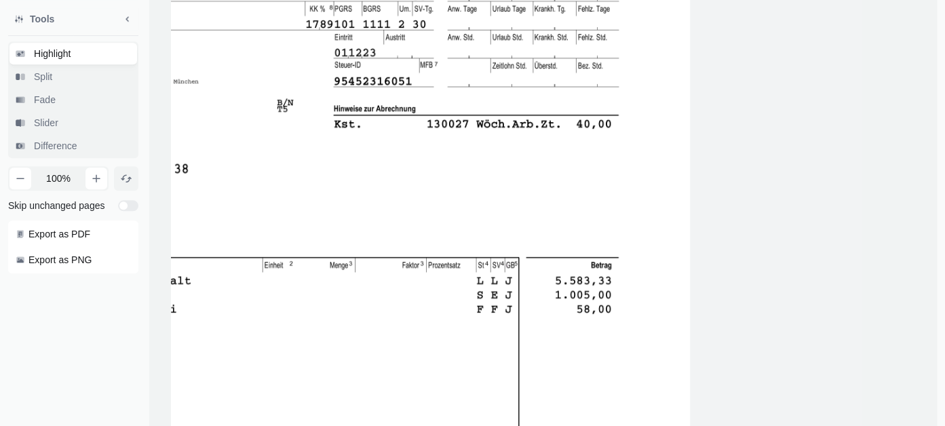
drag, startPoint x: 623, startPoint y: 149, endPoint x: 471, endPoint y: 140, distance: 152.8
click at [471, 140] on span at bounding box center [318, 425] width 744 height 1055
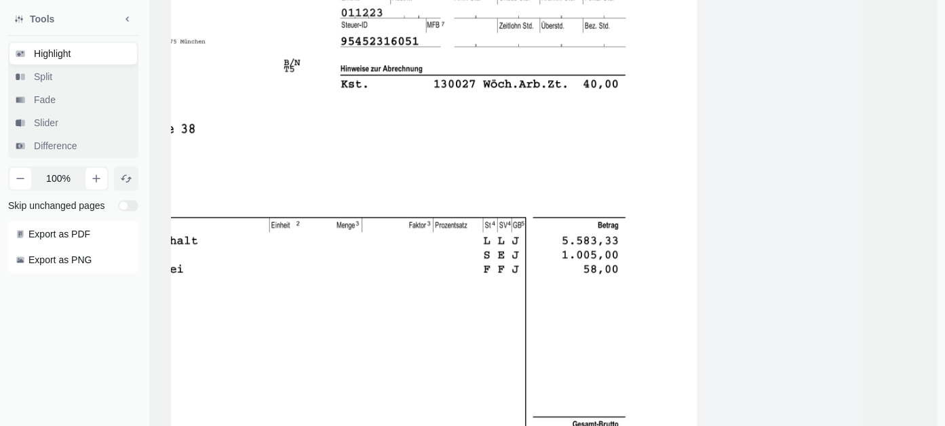
drag, startPoint x: 501, startPoint y: 286, endPoint x: 522, endPoint y: 93, distance: 194.4
click at [522, 93] on span at bounding box center [325, 385] width 744 height 1055
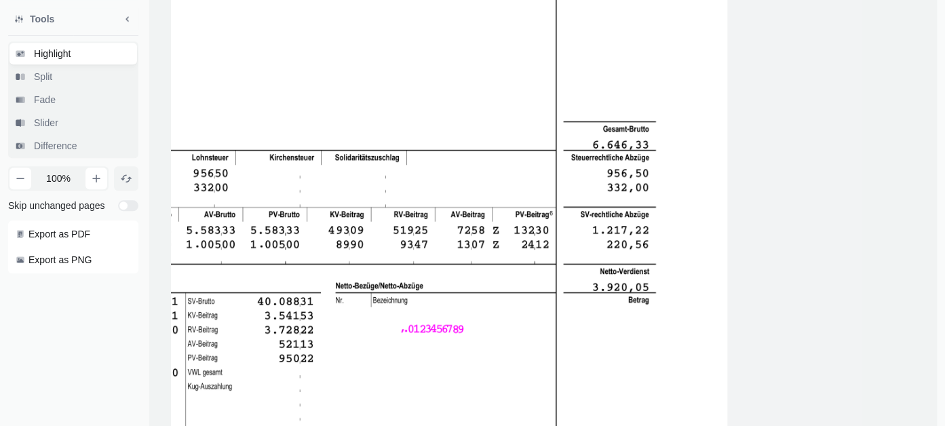
drag, startPoint x: 527, startPoint y: 258, endPoint x: 547, endPoint y: 37, distance: 221.4
click at [547, 37] on span at bounding box center [355, 90] width 744 height 1055
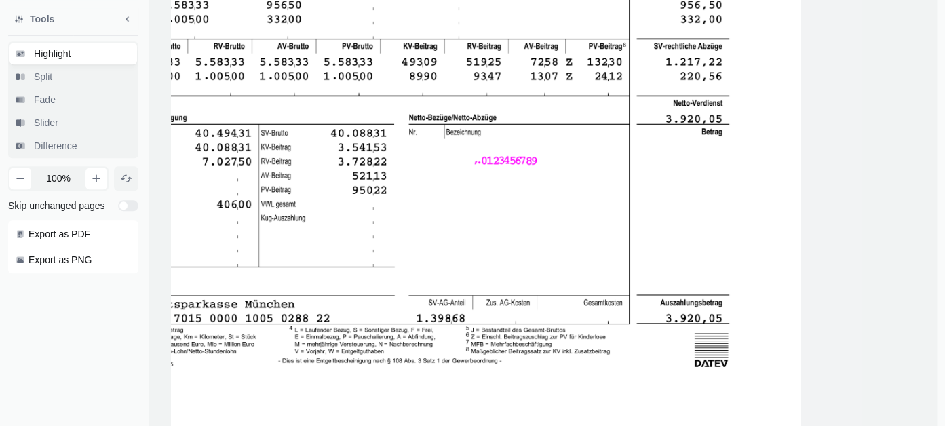
drag, startPoint x: 502, startPoint y: 230, endPoint x: 586, endPoint y: 115, distance: 142.7
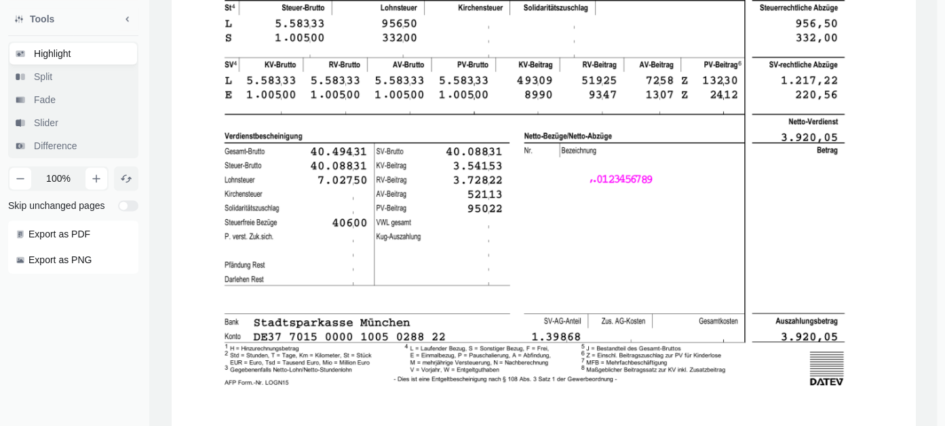
drag, startPoint x: 370, startPoint y: 253, endPoint x: 450, endPoint y: 450, distance: 213.0
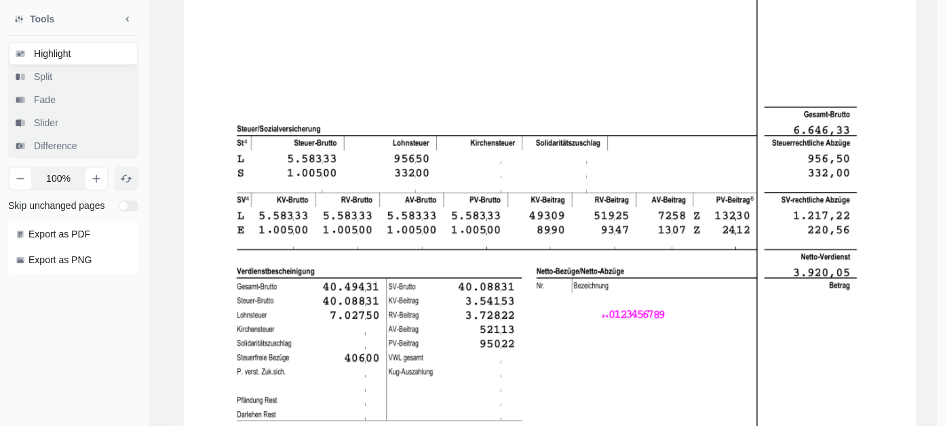
drag, startPoint x: 406, startPoint y: 140, endPoint x: 447, endPoint y: 450, distance: 312.6
click at [447, 387] on span at bounding box center [556, 76] width 744 height 1055
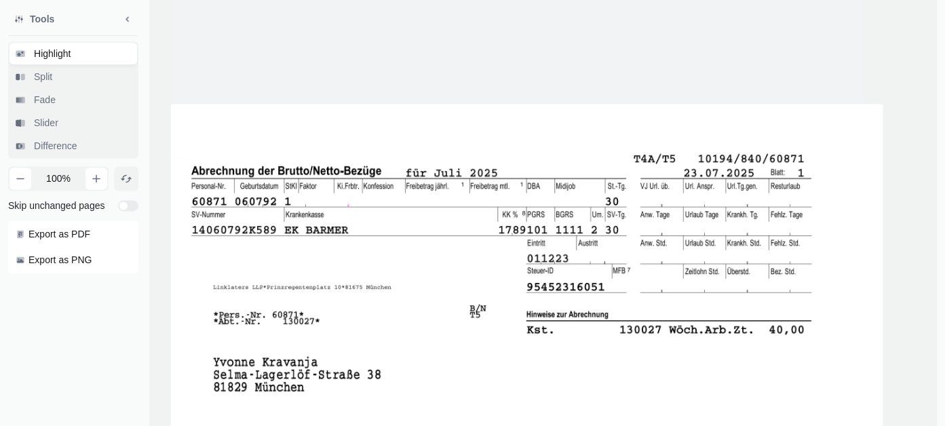
drag, startPoint x: 458, startPoint y: 147, endPoint x: 374, endPoint y: 448, distance: 313.3
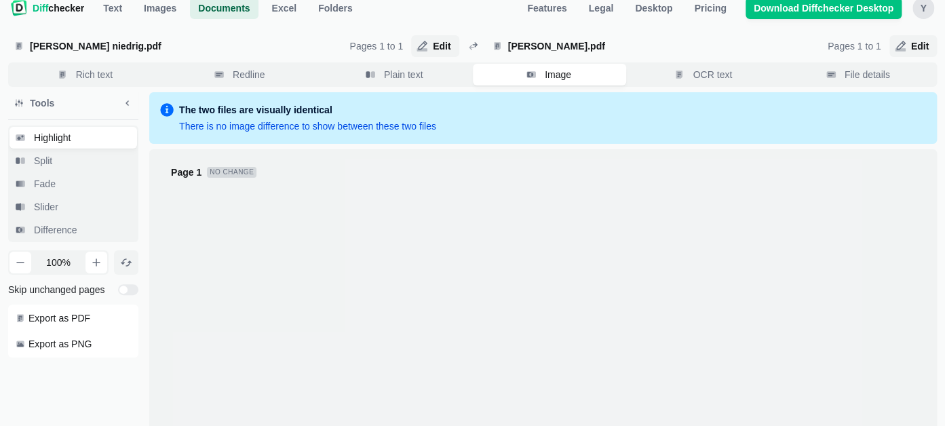
scroll to position [0, 0]
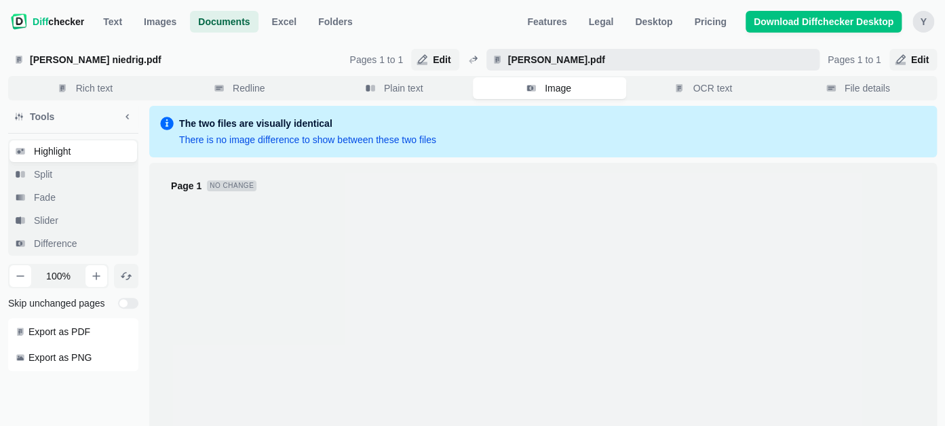
click at [765, 64] on span "[PERSON_NAME].pdf" at bounding box center [659, 60] width 309 height 14
click at [765, 64] on input "[PERSON_NAME].pdf" at bounding box center [652, 60] width 333 height 22
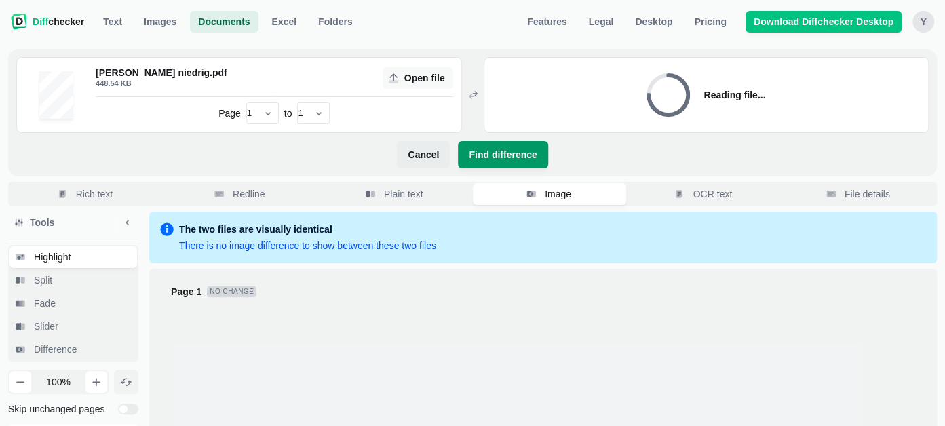
click at [485, 149] on span "Find difference" at bounding box center [502, 155] width 73 height 14
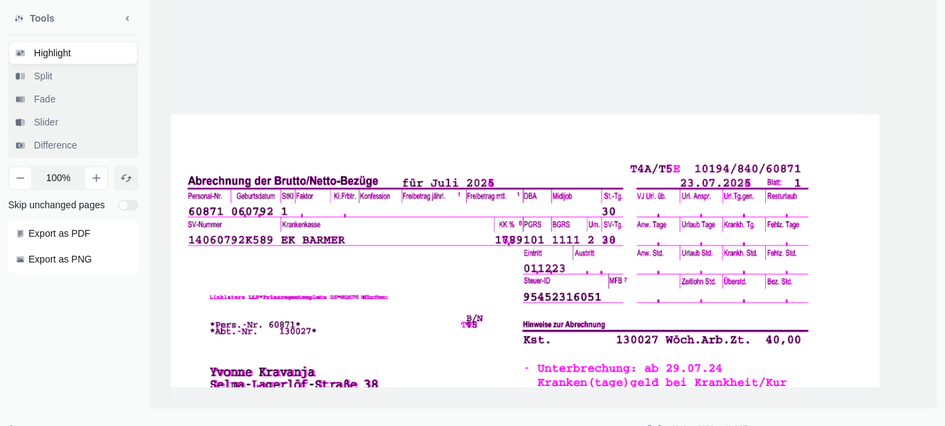
scroll to position [825, 0]
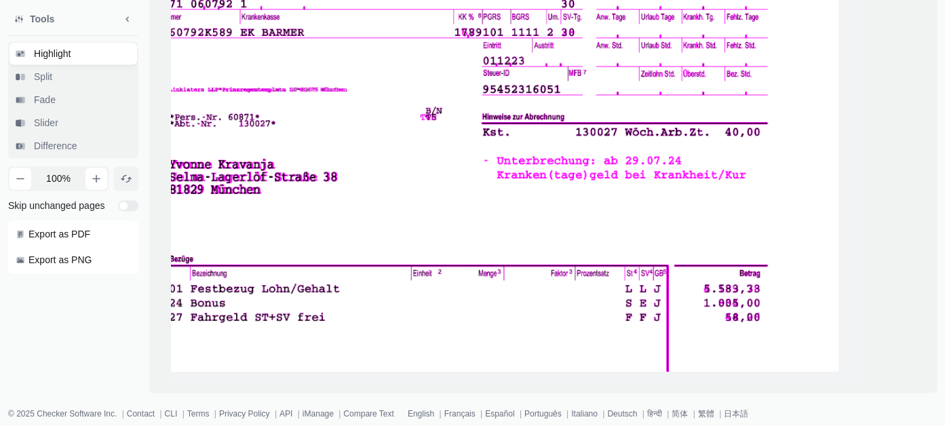
drag, startPoint x: 495, startPoint y: 253, endPoint x: 452, endPoint y: 7, distance: 249.9
click at [452, 7] on span at bounding box center [466, 433] width 744 height 1055
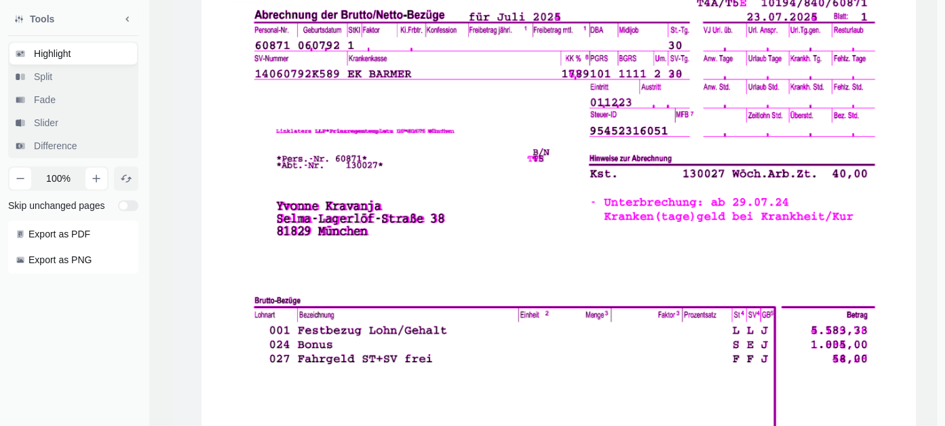
drag, startPoint x: 505, startPoint y: 370, endPoint x: 608, endPoint y: 79, distance: 309.3
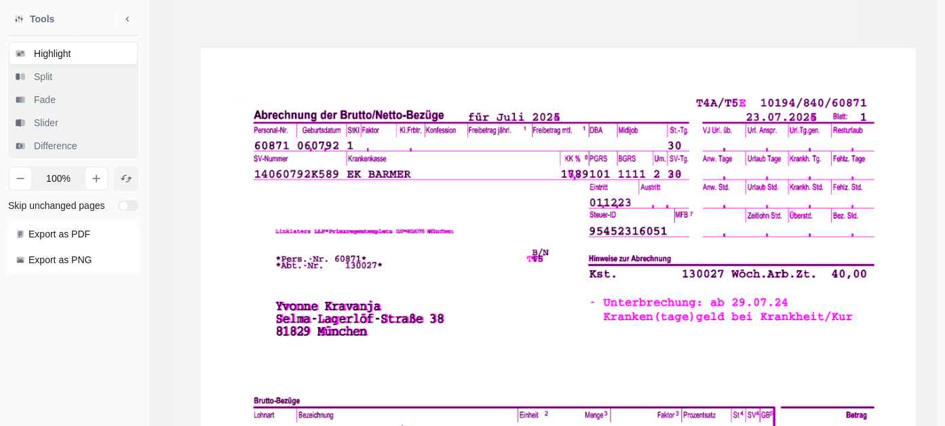
scroll to position [20, 0]
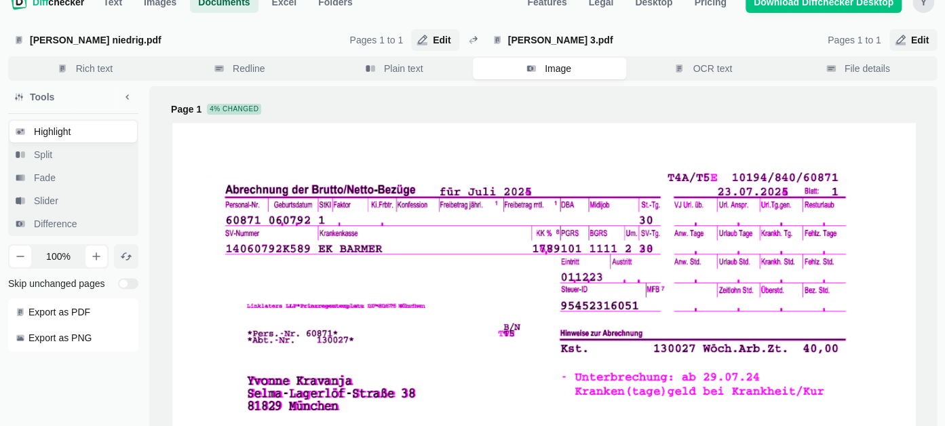
drag, startPoint x: 558, startPoint y: 262, endPoint x: 530, endPoint y: 180, distance: 86.7
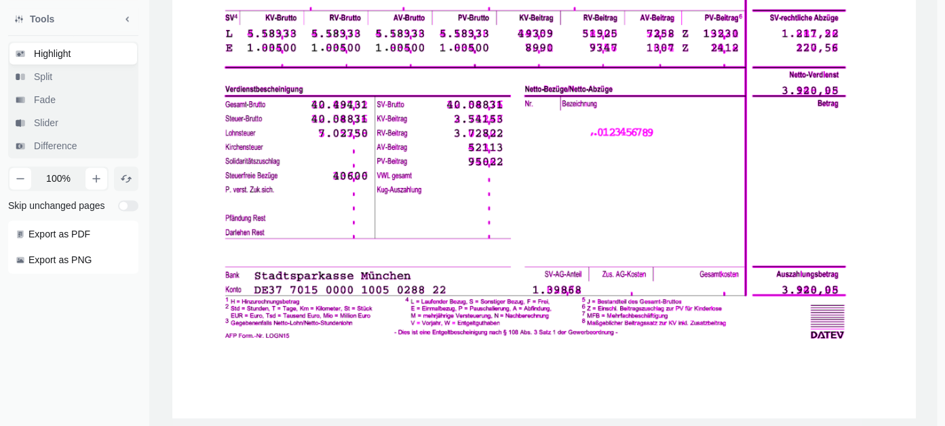
scroll to position [754, 0]
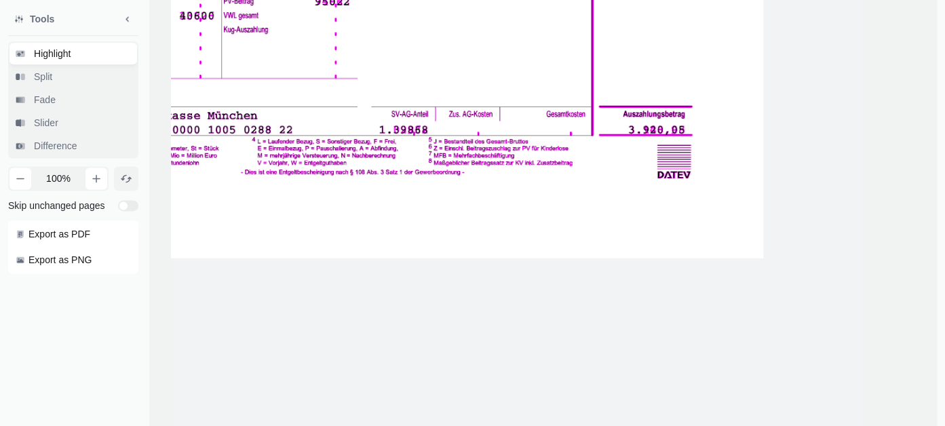
drag, startPoint x: 526, startPoint y: 305, endPoint x: 372, endPoint y: 122, distance: 238.3
click at [90, 183] on button "button" at bounding box center [96, 179] width 22 height 22
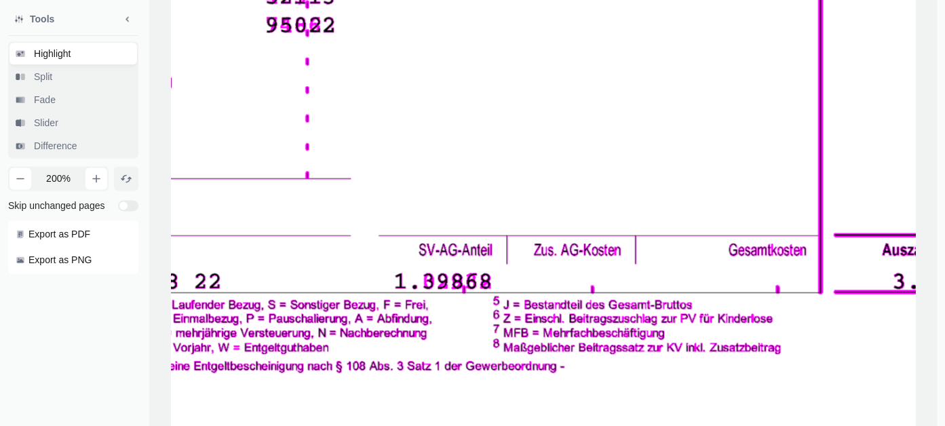
drag, startPoint x: 357, startPoint y: 326, endPoint x: 540, endPoint y: 260, distance: 193.7
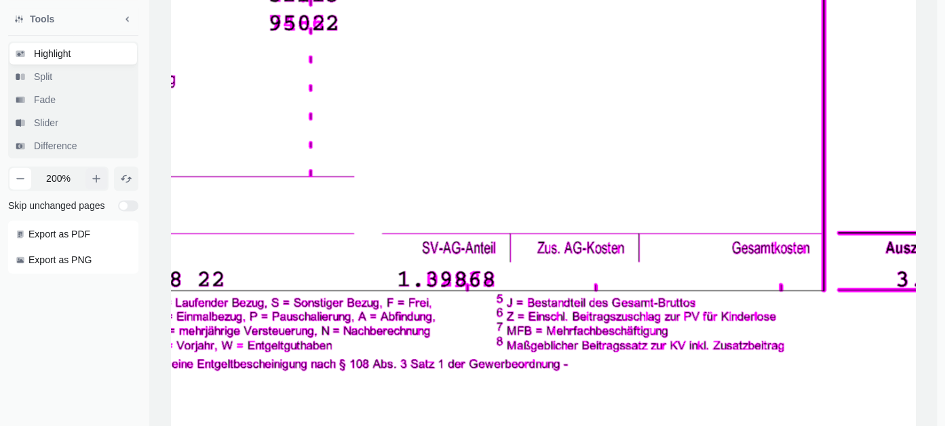
click at [90, 178] on button "button" at bounding box center [96, 179] width 22 height 22
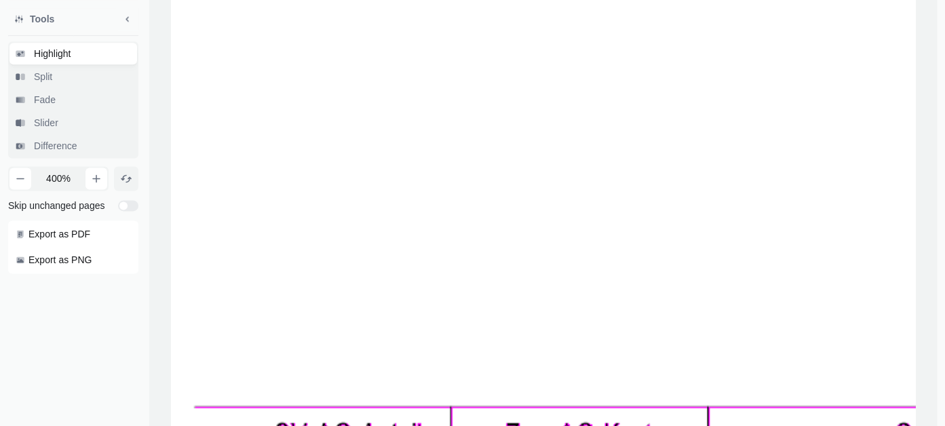
drag, startPoint x: 639, startPoint y: 312, endPoint x: 605, endPoint y: 139, distance: 176.2
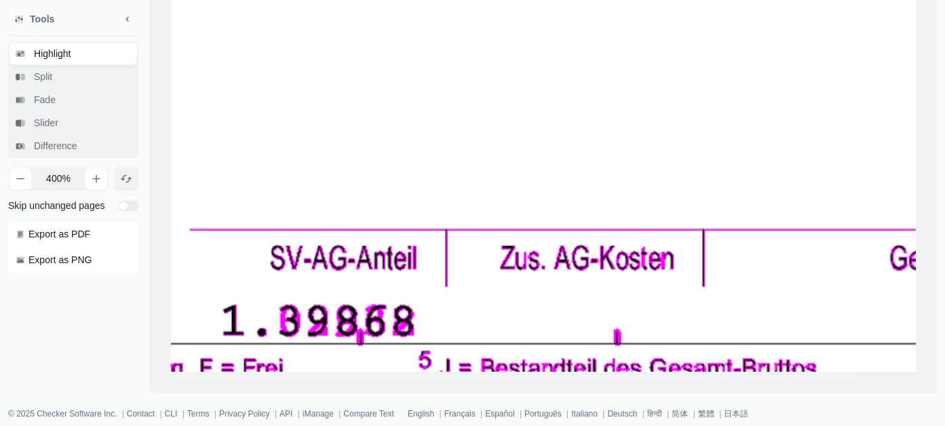
drag, startPoint x: 604, startPoint y: 157, endPoint x: 568, endPoint y: 33, distance: 129.0
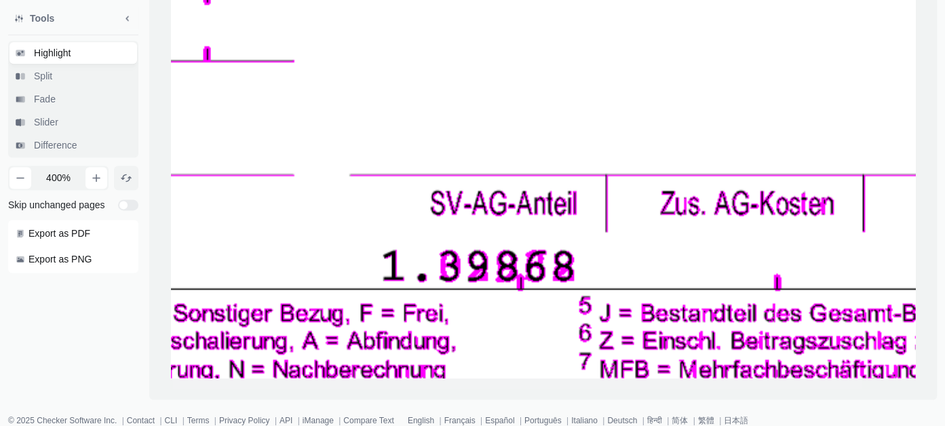
drag, startPoint x: 418, startPoint y: 214, endPoint x: 551, endPoint y: 177, distance: 138.7
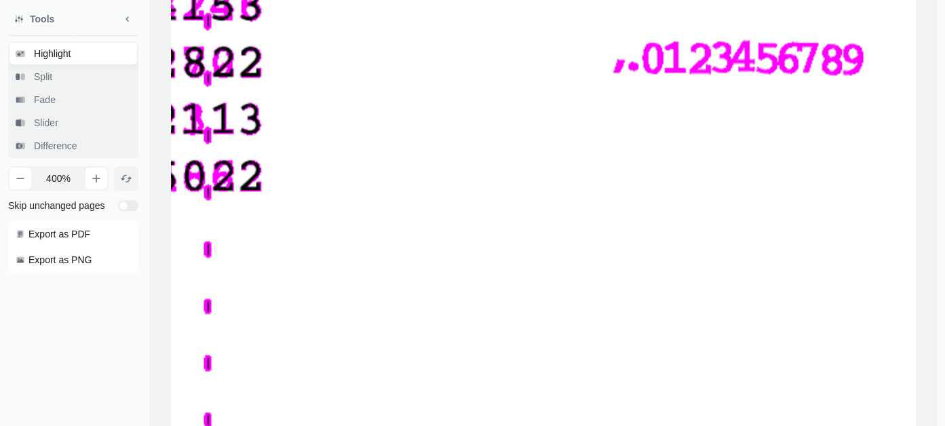
scroll to position [0, 0]
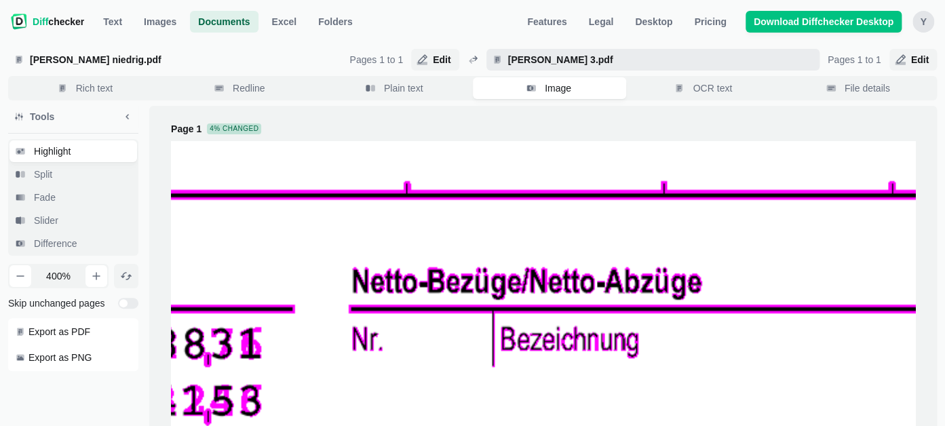
click at [520, 54] on span "[PERSON_NAME] 3.pdf" at bounding box center [659, 60] width 309 height 14
click at [520, 54] on 3\ "[PERSON_NAME] 3.pdf" at bounding box center [652, 60] width 333 height 22
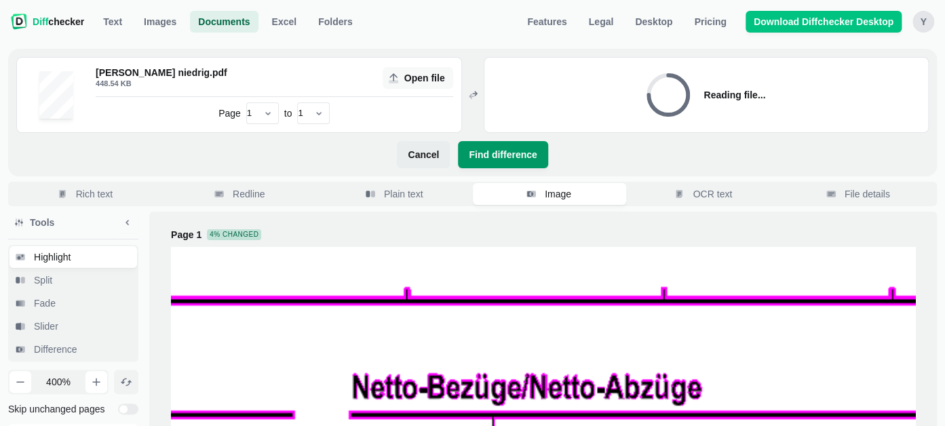
select select "2"
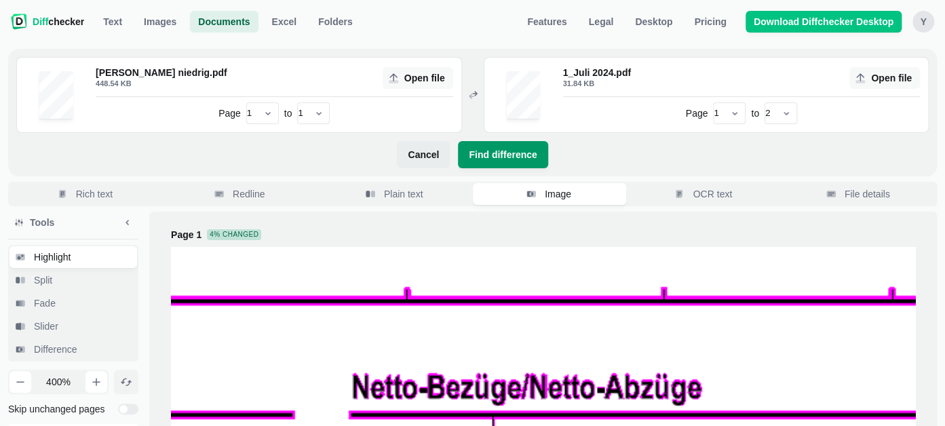
click at [515, 155] on span "Find difference" at bounding box center [502, 155] width 73 height 14
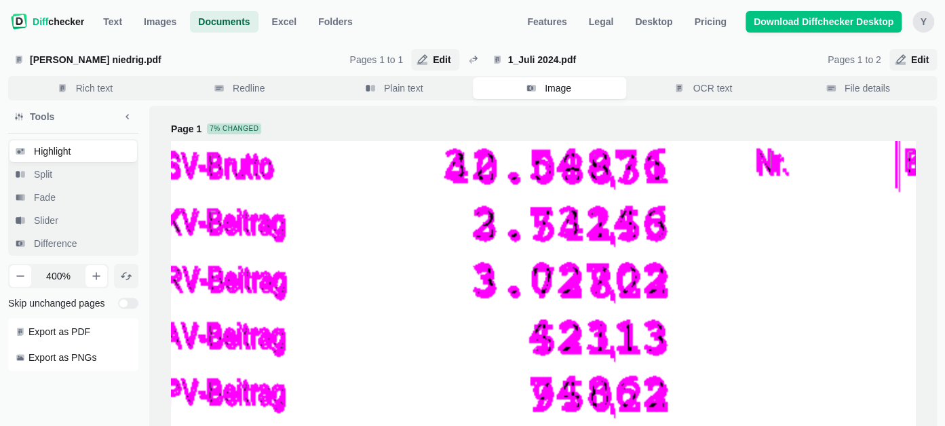
drag, startPoint x: 366, startPoint y: 396, endPoint x: 772, endPoint y: 221, distance: 442.4
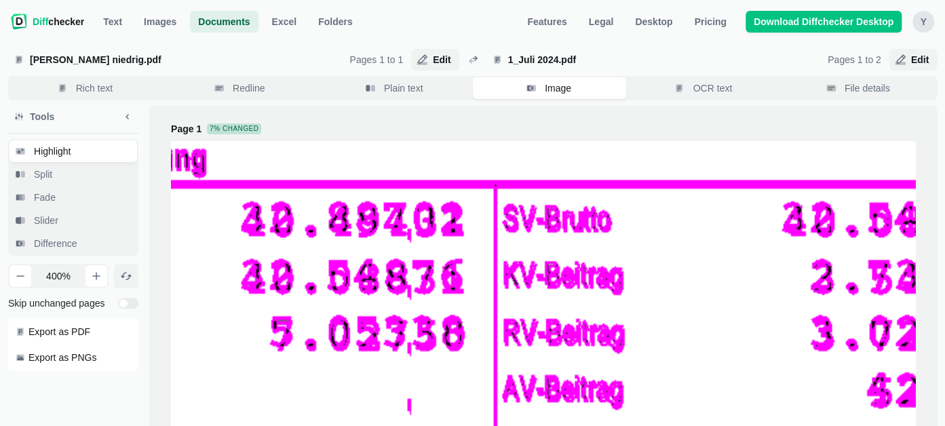
drag, startPoint x: 442, startPoint y: 260, endPoint x: 762, endPoint y: 321, distance: 326.7
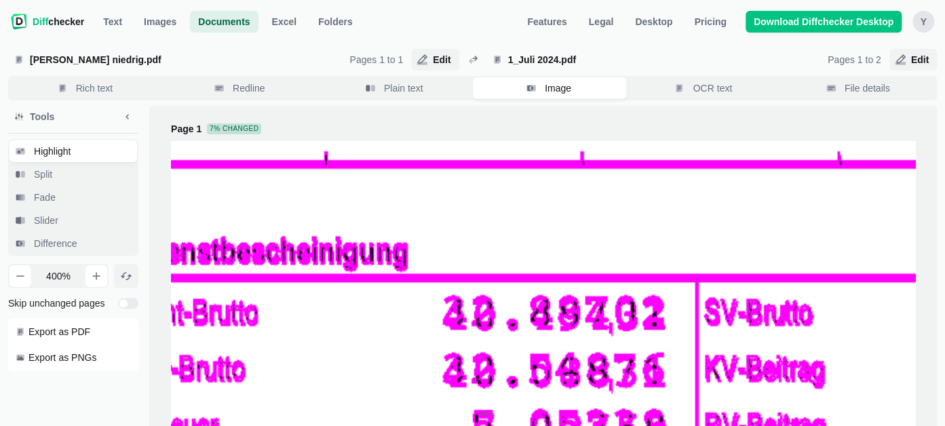
drag, startPoint x: 350, startPoint y: 295, endPoint x: 623, endPoint y: 425, distance: 302.2
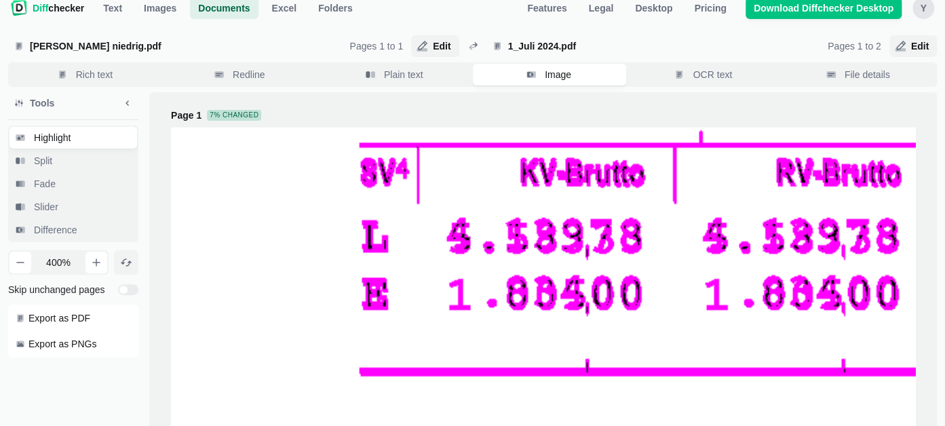
drag, startPoint x: 315, startPoint y: 263, endPoint x: 493, endPoint y: 429, distance: 242.8
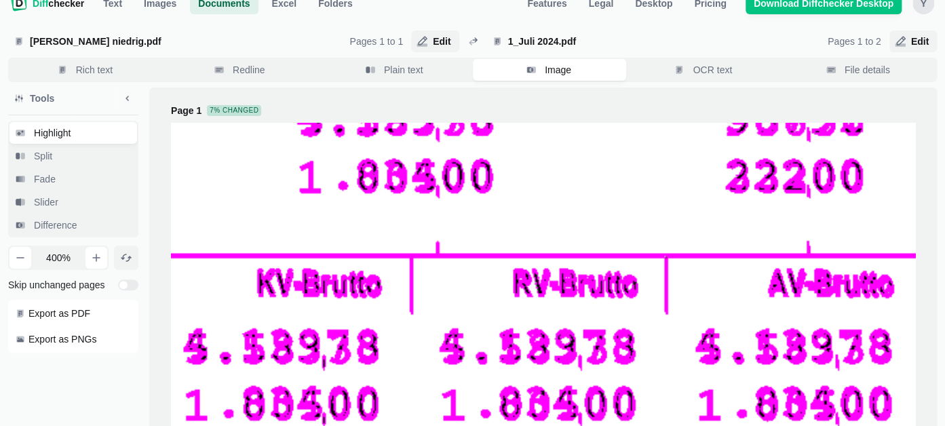
drag, startPoint x: 475, startPoint y: 222, endPoint x: 212, endPoint y: 334, distance: 285.7
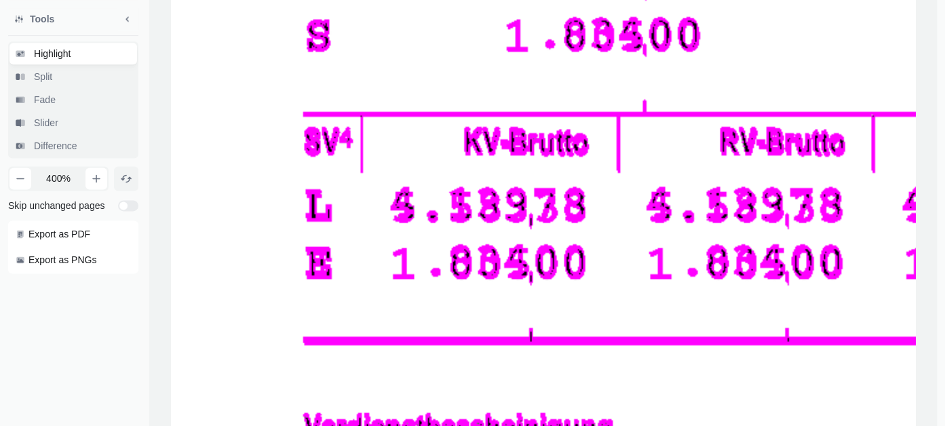
scroll to position [740, 0]
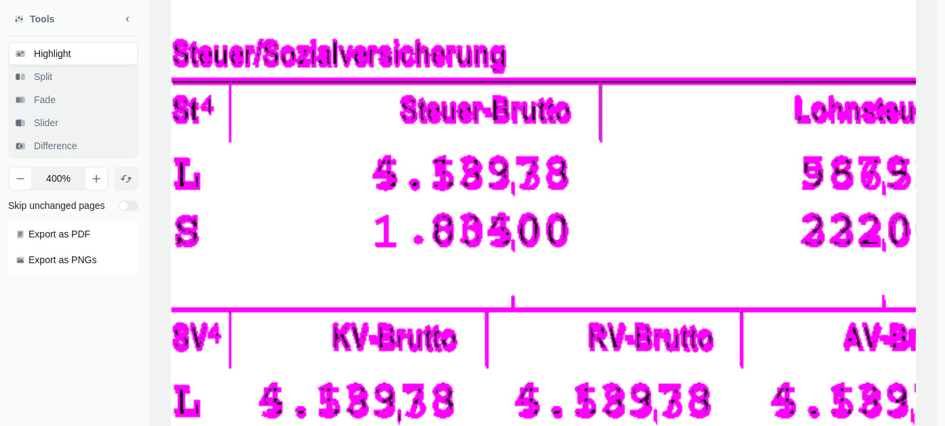
drag, startPoint x: 351, startPoint y: 216, endPoint x: 421, endPoint y: 260, distance: 82.6
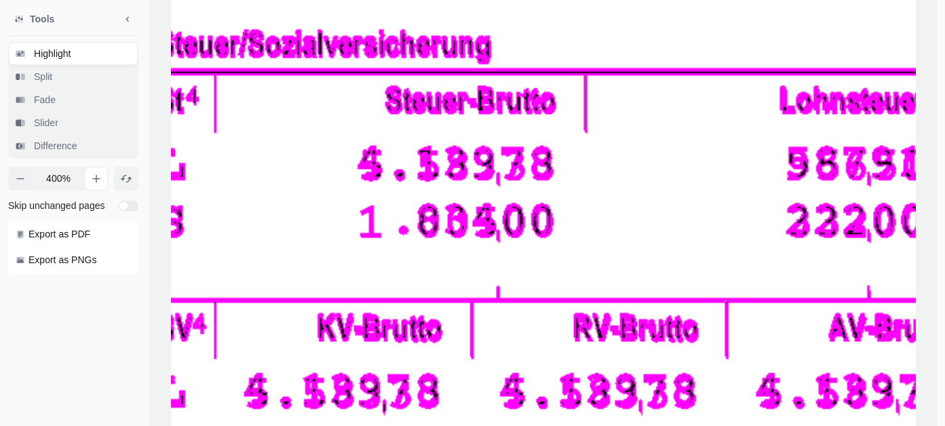
click at [22, 184] on button "button" at bounding box center [20, 179] width 22 height 22
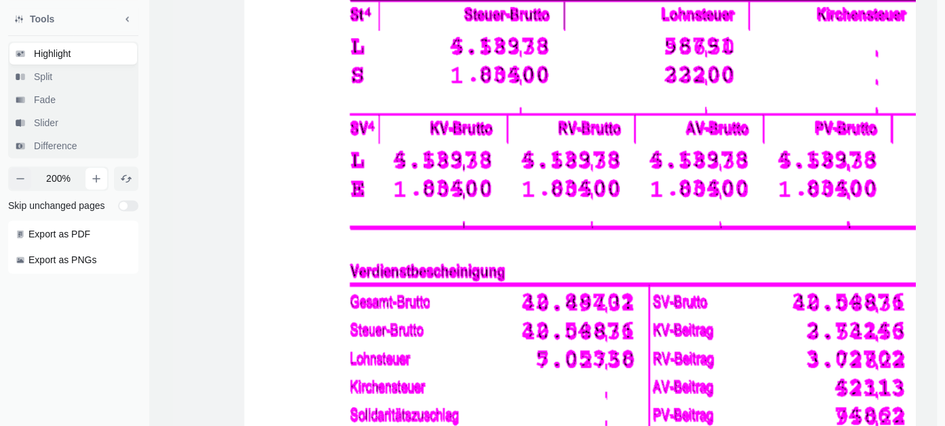
click at [22, 184] on button "button" at bounding box center [20, 179] width 22 height 22
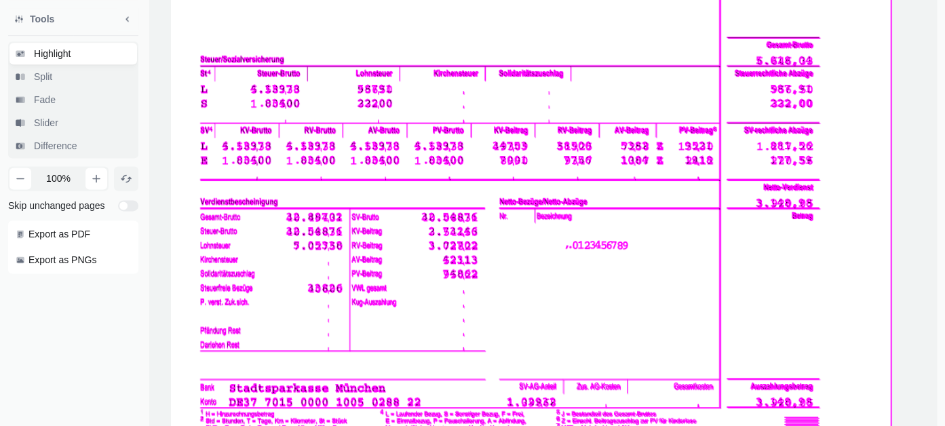
drag, startPoint x: 702, startPoint y: 166, endPoint x: 458, endPoint y: 284, distance: 271.2
click at [458, 284] on span at bounding box center [519, 7] width 744 height 1055
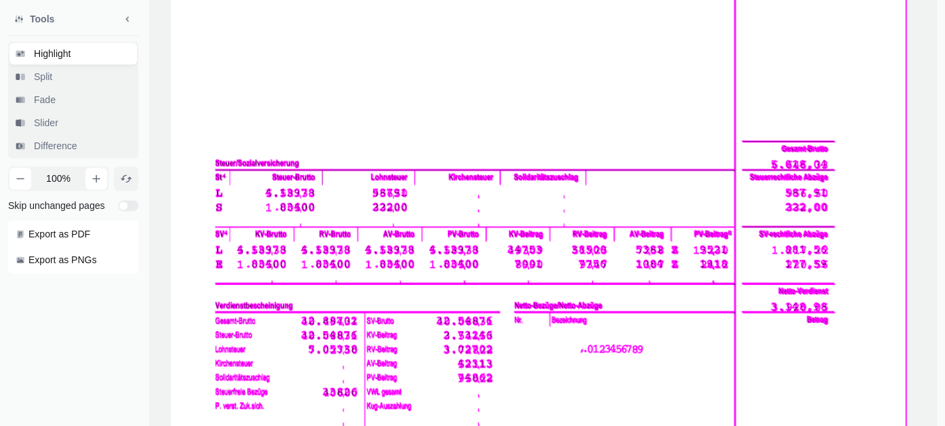
drag, startPoint x: 511, startPoint y: 71, endPoint x: 505, endPoint y: 282, distance: 211.0
click at [505, 282] on span at bounding box center [534, 111] width 744 height 1055
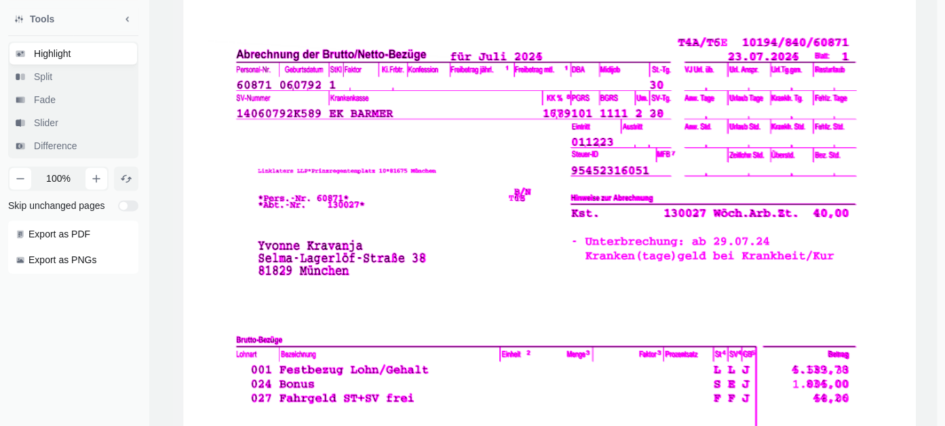
drag, startPoint x: 425, startPoint y: 122, endPoint x: 464, endPoint y: 405, distance: 285.6
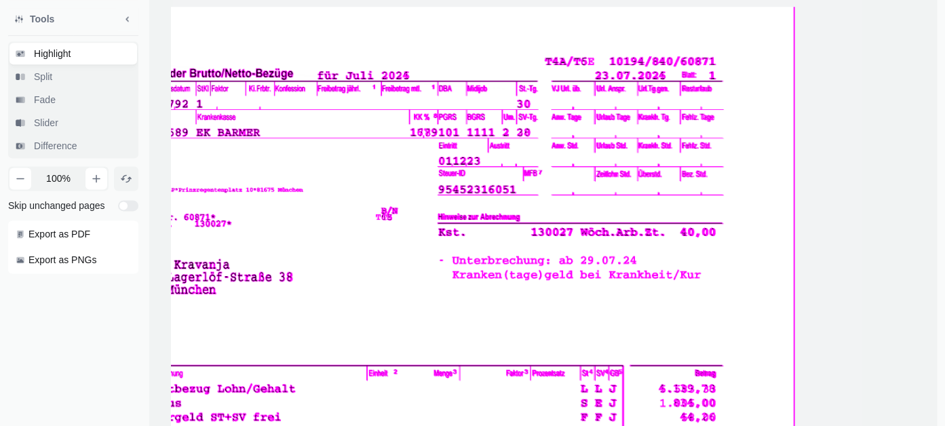
drag, startPoint x: 421, startPoint y: 144, endPoint x: 291, endPoint y: 155, distance: 130.0
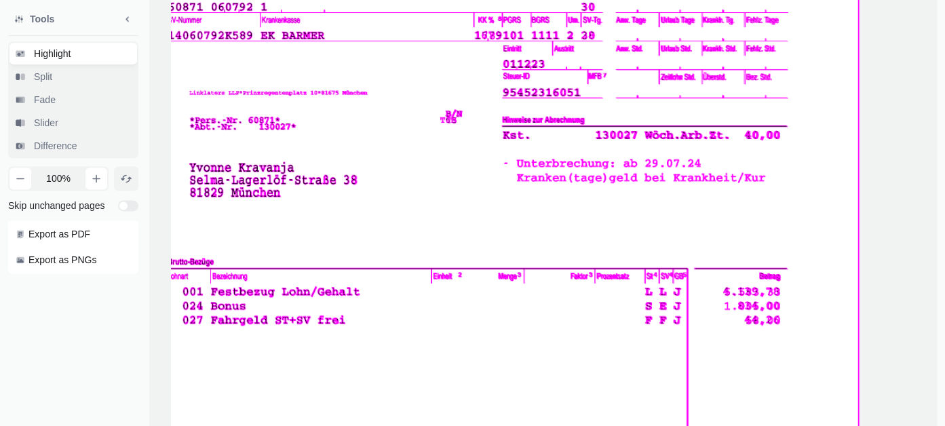
drag, startPoint x: 429, startPoint y: 287, endPoint x: 512, endPoint y: 142, distance: 167.4
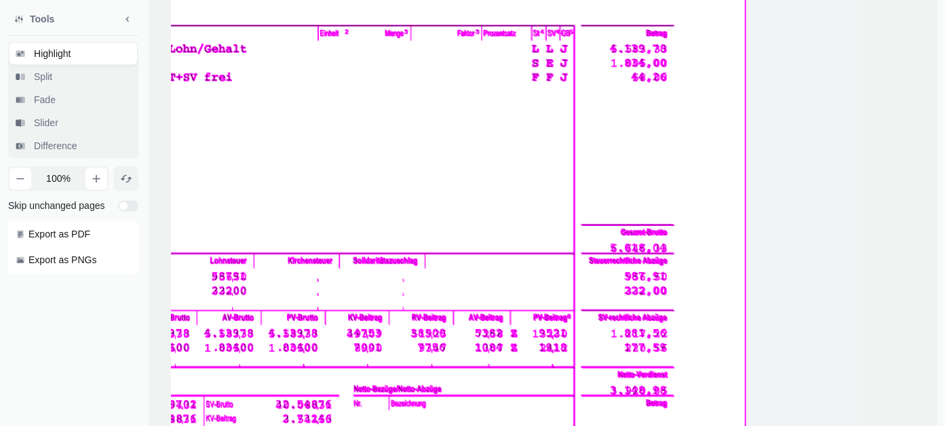
drag, startPoint x: 638, startPoint y: 292, endPoint x: 515, endPoint y: 104, distance: 223.9
click at [515, 104] on span at bounding box center [373, 194] width 744 height 1055
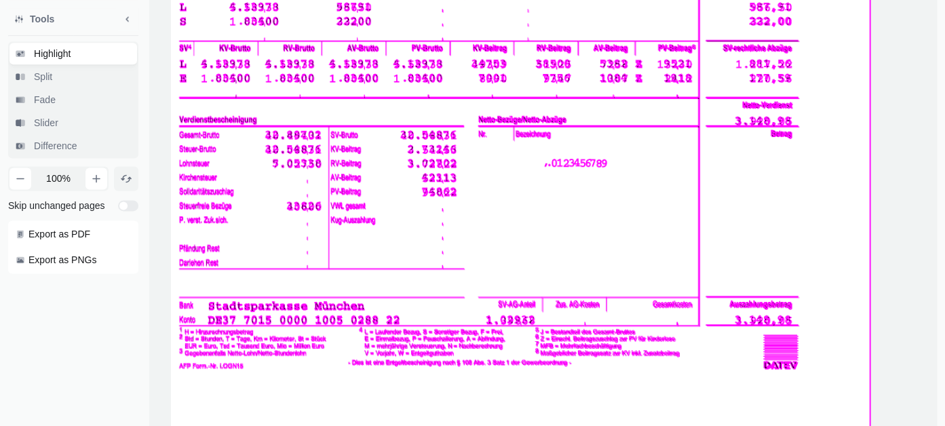
drag, startPoint x: 591, startPoint y: 300, endPoint x: 716, endPoint y: 31, distance: 296.8
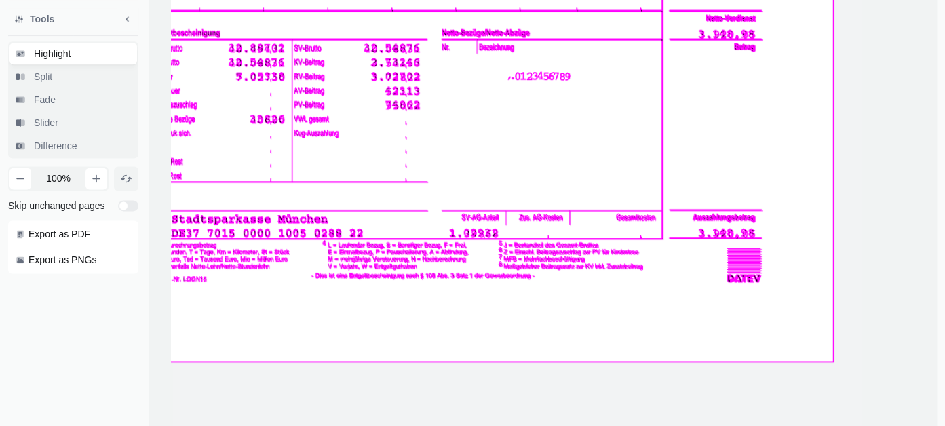
drag, startPoint x: 673, startPoint y: 227, endPoint x: 636, endPoint y: 140, distance: 94.2
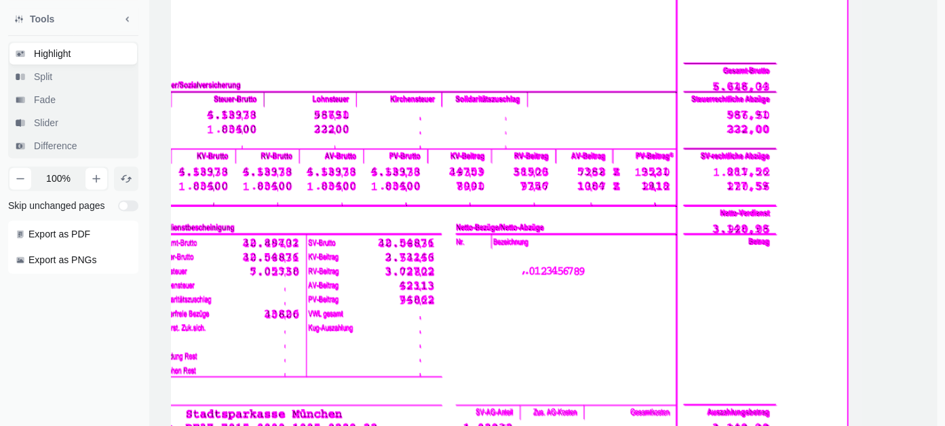
drag, startPoint x: 361, startPoint y: 192, endPoint x: 375, endPoint y: 388, distance: 196.5
click at [375, 387] on span at bounding box center [476, 33] width 744 height 1055
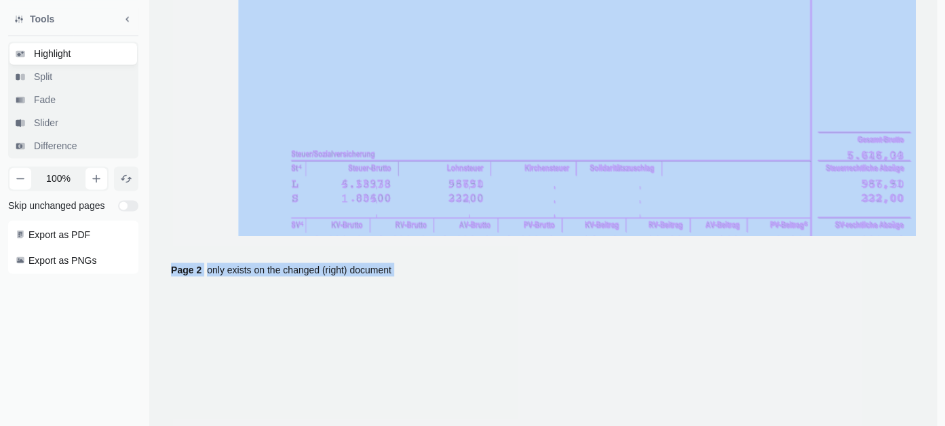
drag, startPoint x: 324, startPoint y: 148, endPoint x: 435, endPoint y: 450, distance: 322.5
click at [435, 387] on span at bounding box center [610, 101] width 744 height 1055
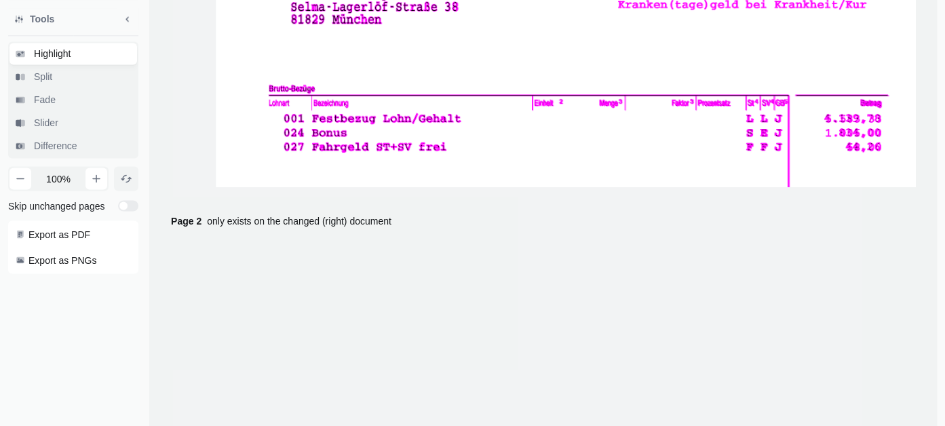
click at [414, 121] on span at bounding box center [588, 264] width 744 height 1055
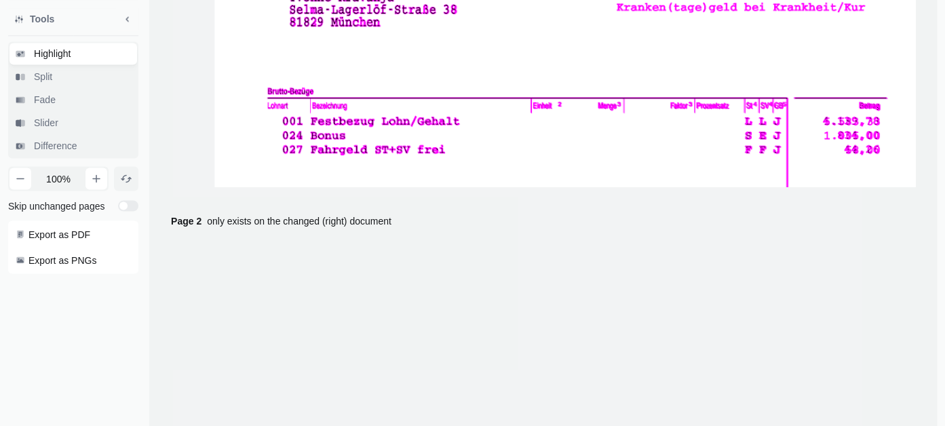
click at [456, 186] on div "Page 1 7% changed Page 2 only exists on the changed (right) document" at bounding box center [542, 203] width 787 height 2212
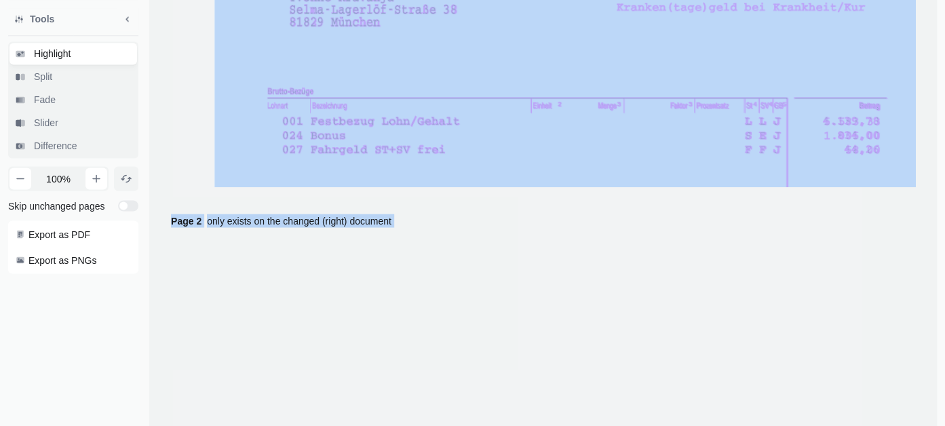
drag, startPoint x: 526, startPoint y: 195, endPoint x: 492, endPoint y: 362, distance: 169.6
click at [492, 362] on div "Page 1 7% changed Page 2 only exists on the changed (right) document" at bounding box center [542, 203] width 787 height 2212
click at [503, 206] on div "Page 1 7% changed Page 2 only exists on the changed (right) document" at bounding box center [542, 203] width 787 height 2212
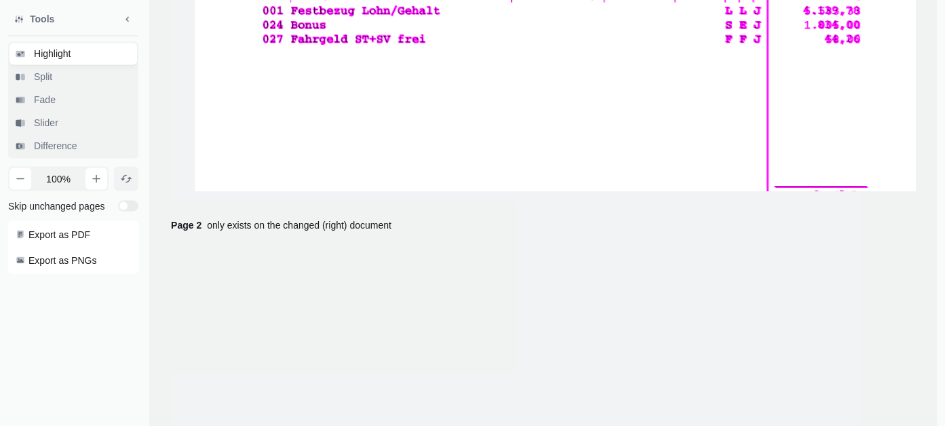
drag, startPoint x: 484, startPoint y: 99, endPoint x: 463, endPoint y: -4, distance: 105.2
click at [463, 0] on span at bounding box center [567, 156] width 744 height 1055
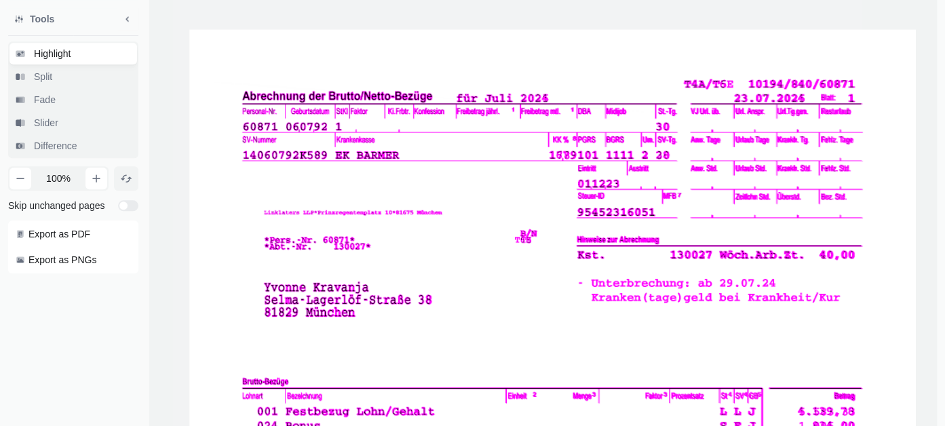
scroll to position [501, 0]
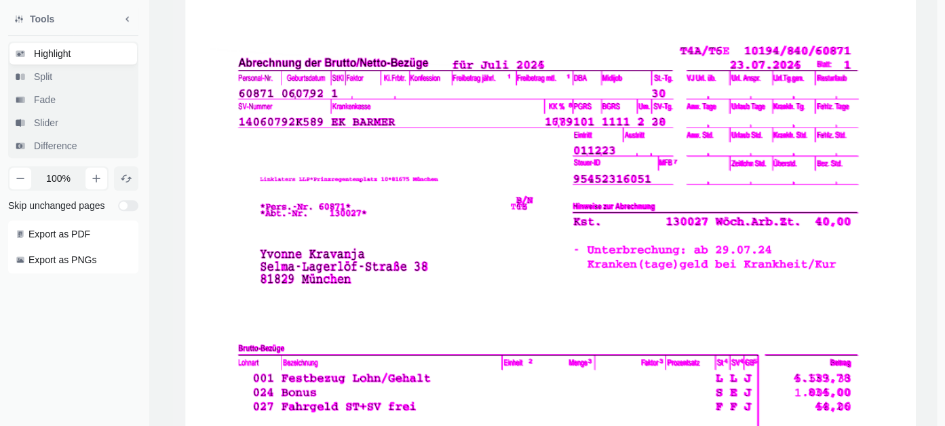
drag, startPoint x: 518, startPoint y: 305, endPoint x: 507, endPoint y: 121, distance: 184.8
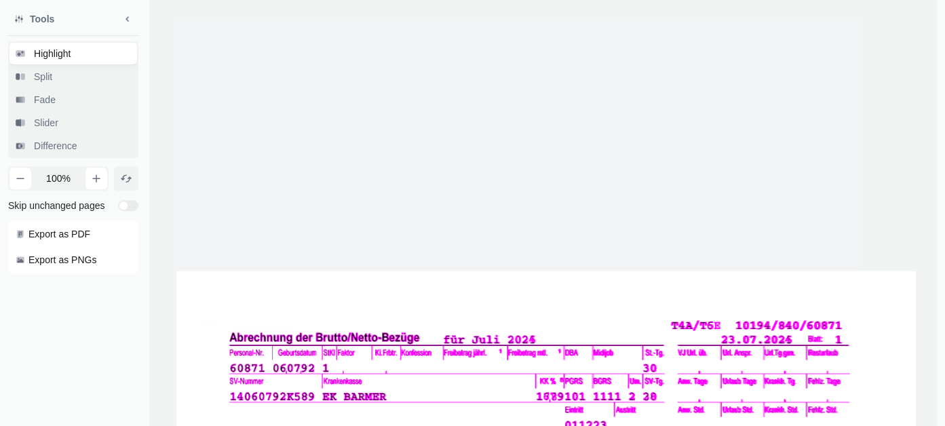
scroll to position [142, 0]
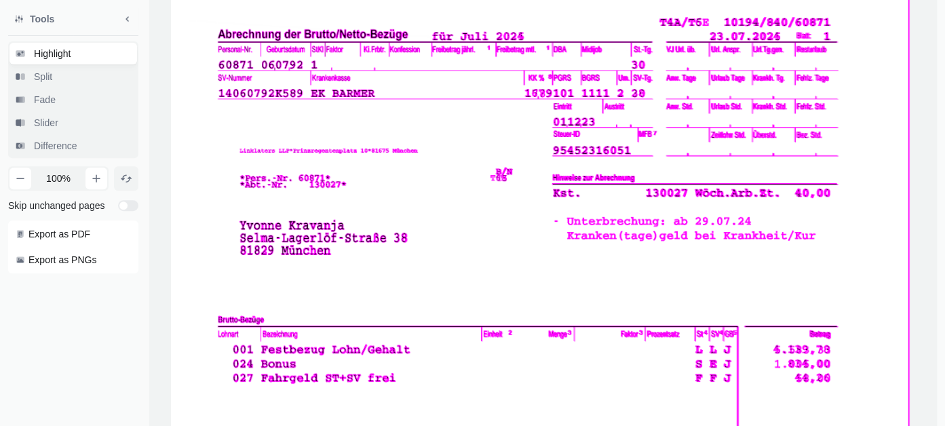
drag, startPoint x: 447, startPoint y: 357, endPoint x: 435, endPoint y: 41, distance: 316.3
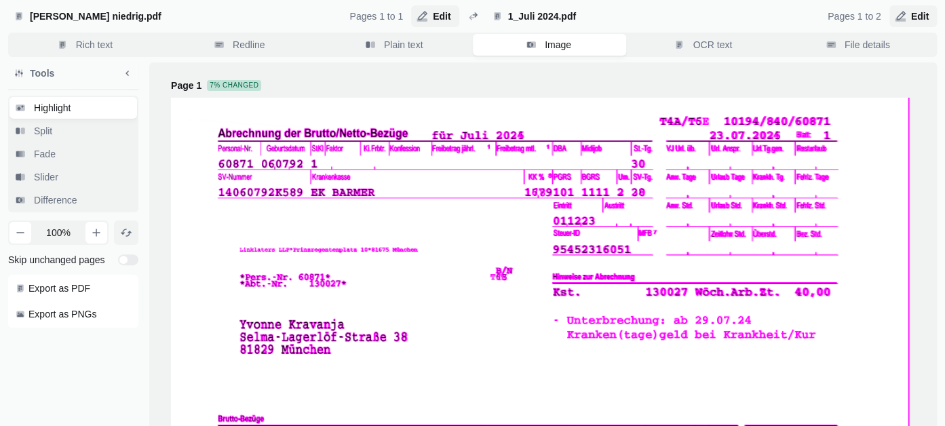
scroll to position [0, 0]
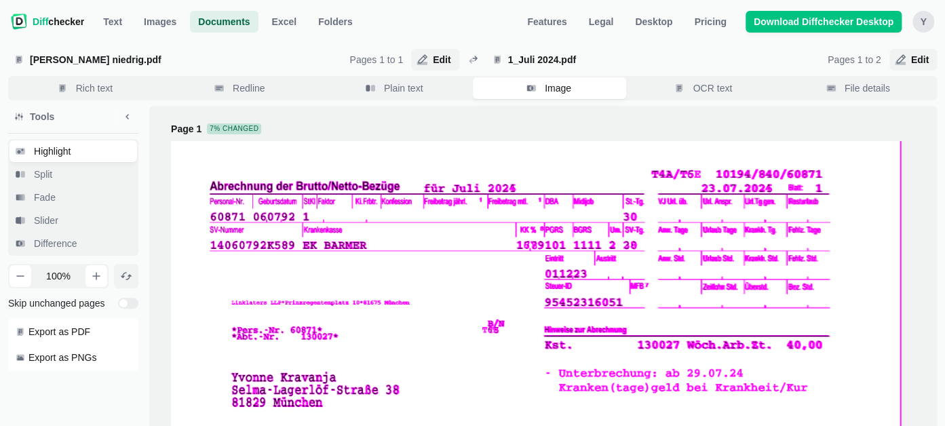
drag, startPoint x: 371, startPoint y: 284, endPoint x: 364, endPoint y: 294, distance: 12.6
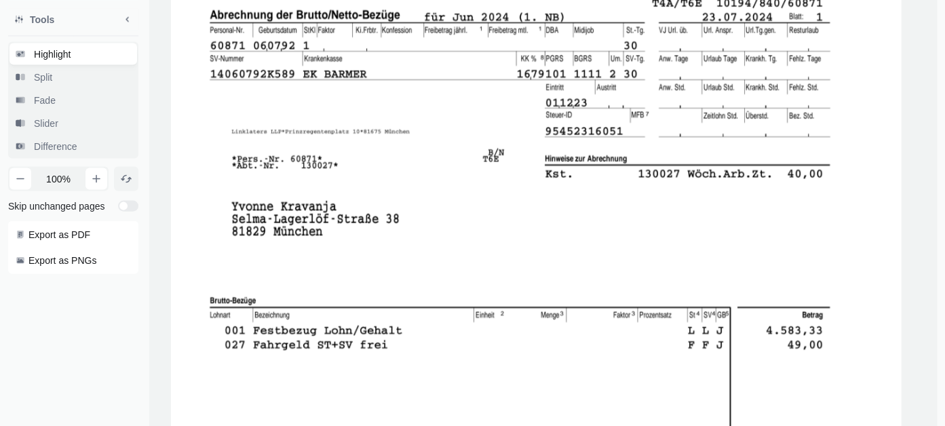
scroll to position [1289, 0]
